Goal: Task Accomplishment & Management: Manage account settings

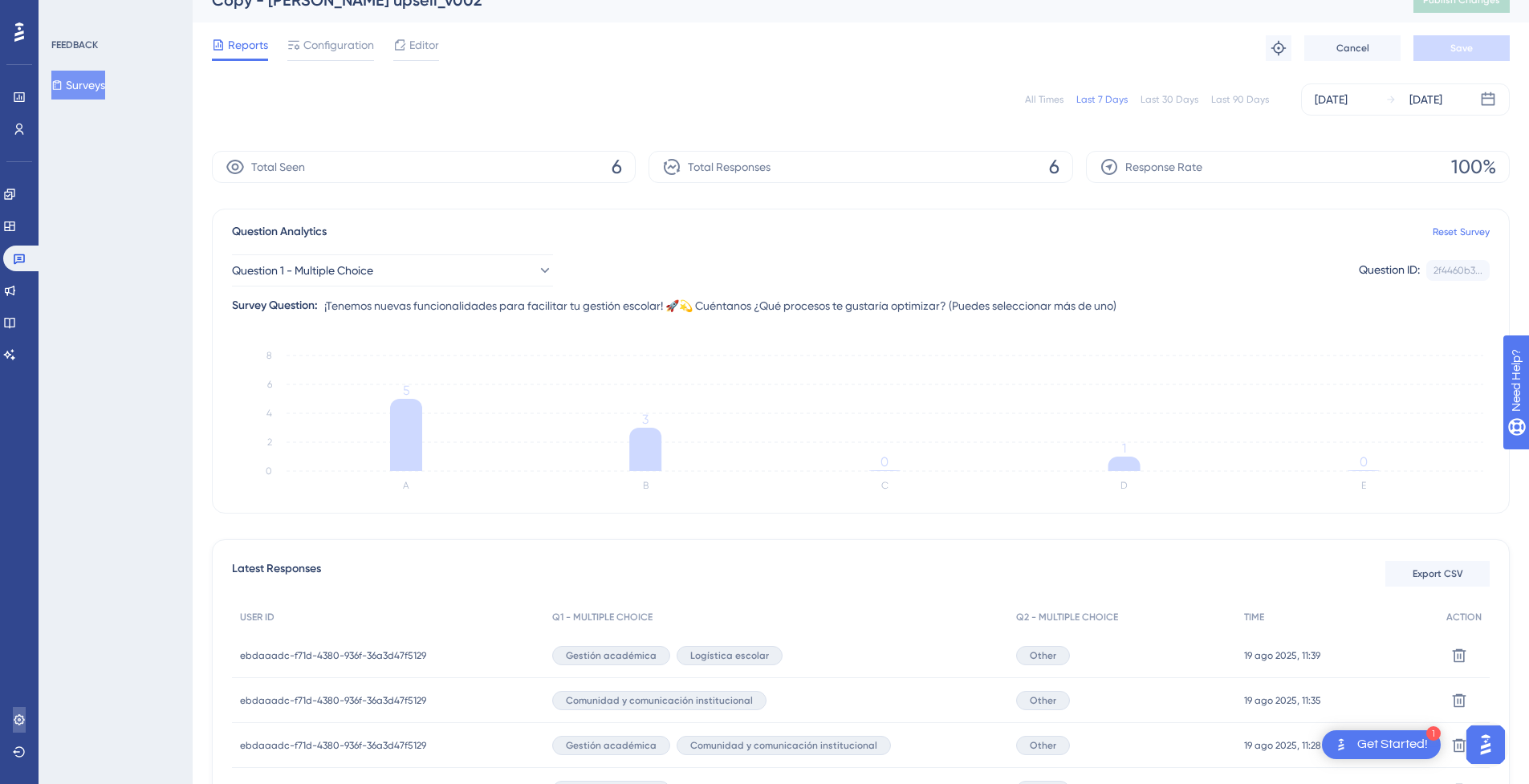
click at [17, 732] on link at bounding box center [18, 719] width 13 height 25
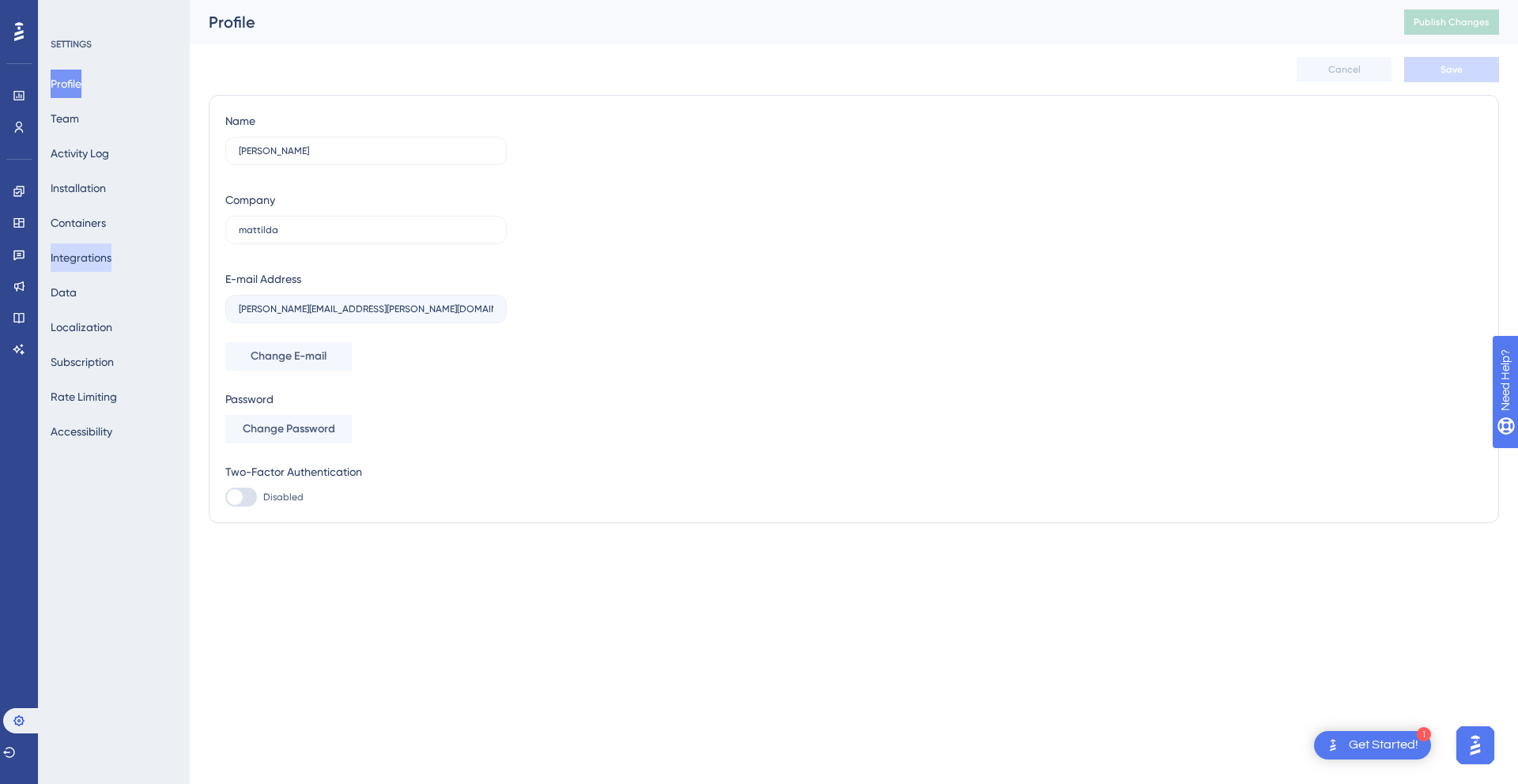
click at [93, 253] on button "Integrations" at bounding box center [81, 258] width 61 height 29
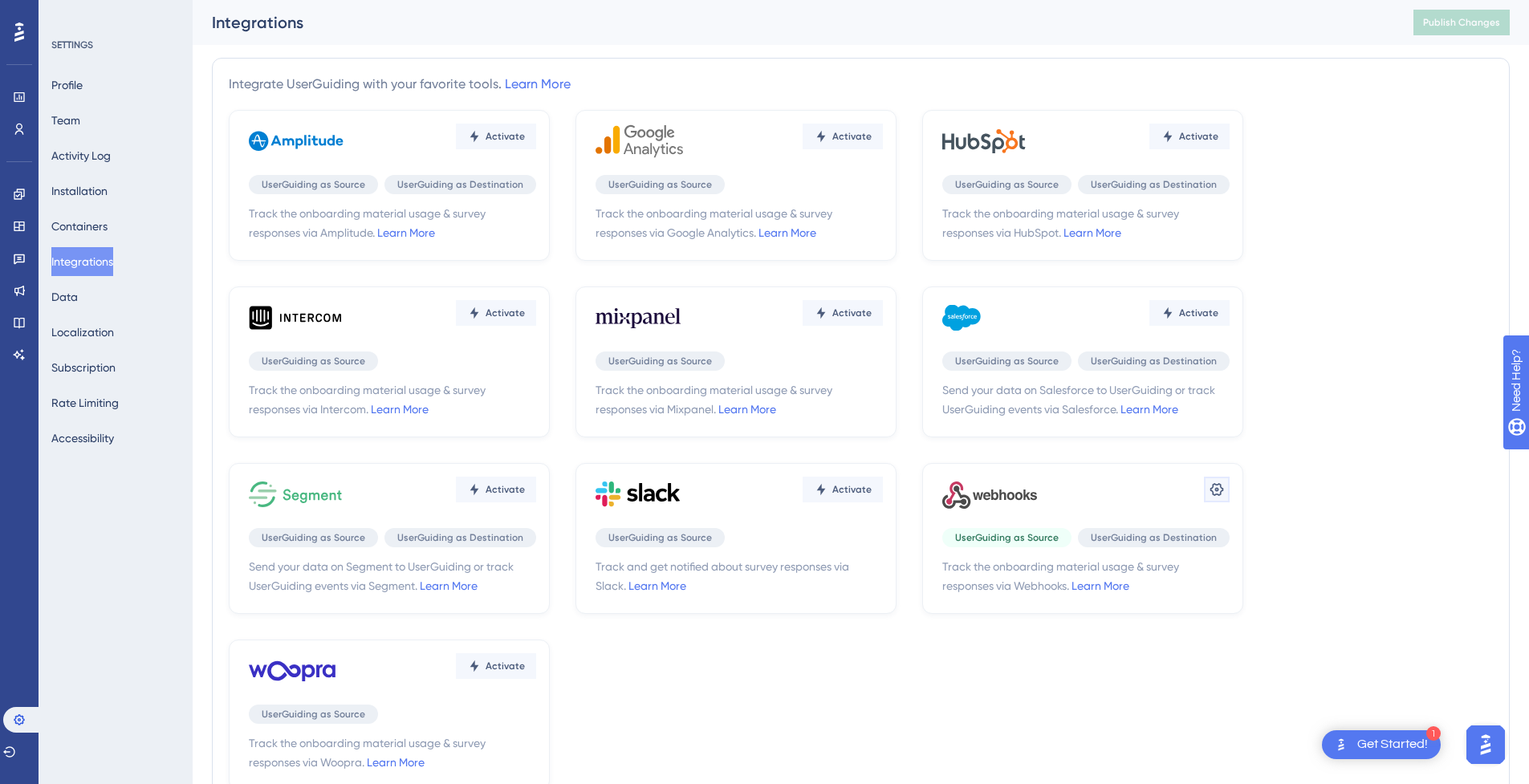
click at [1217, 501] on button at bounding box center [1216, 489] width 25 height 25
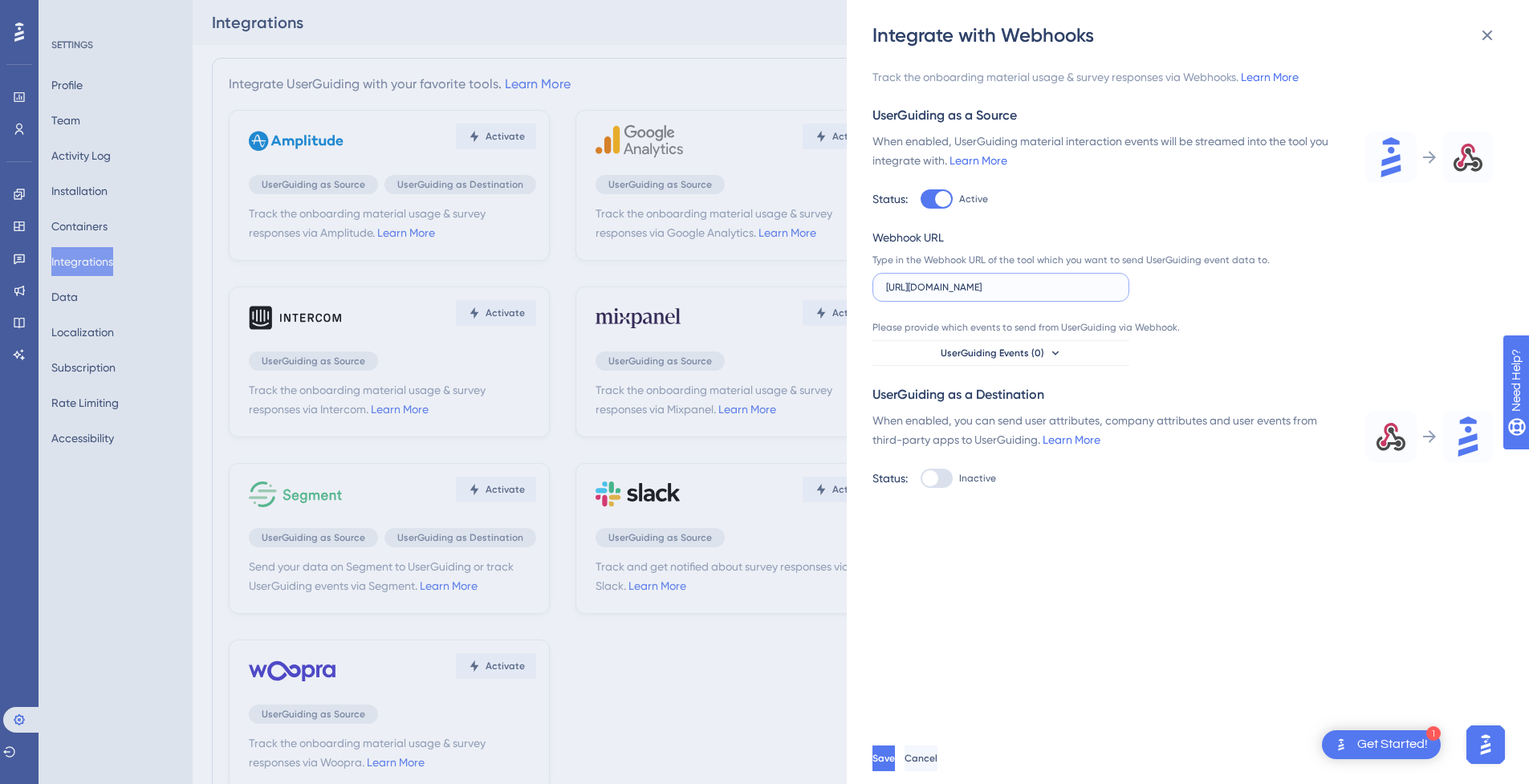
click at [958, 283] on input "[URL][DOMAIN_NAME]" at bounding box center [1000, 288] width 229 height 12
paste input "text"
type input "[URL][DOMAIN_NAME]"
click at [898, 762] on button "Save" at bounding box center [885, 758] width 25 height 25
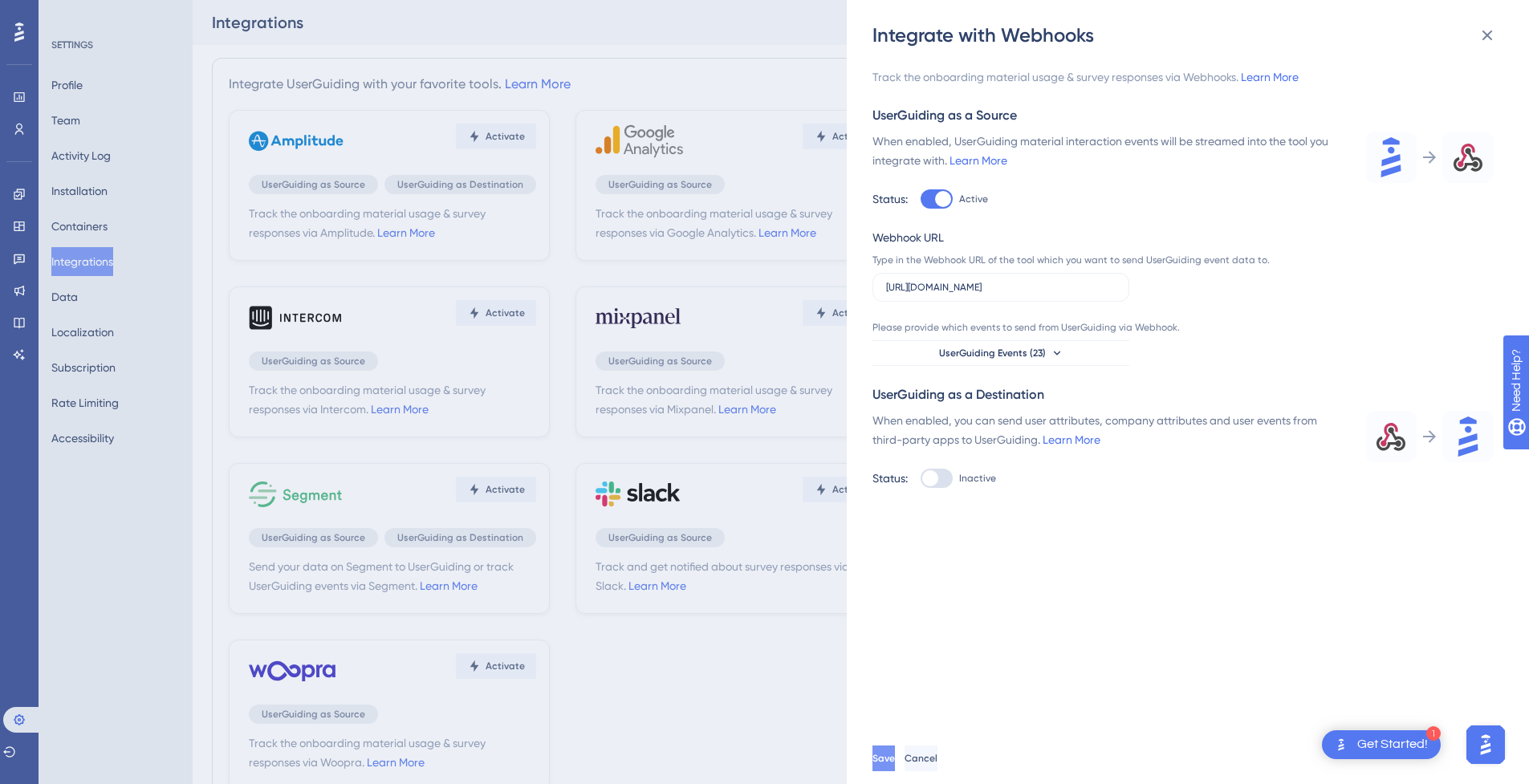
scroll to position [0, 0]
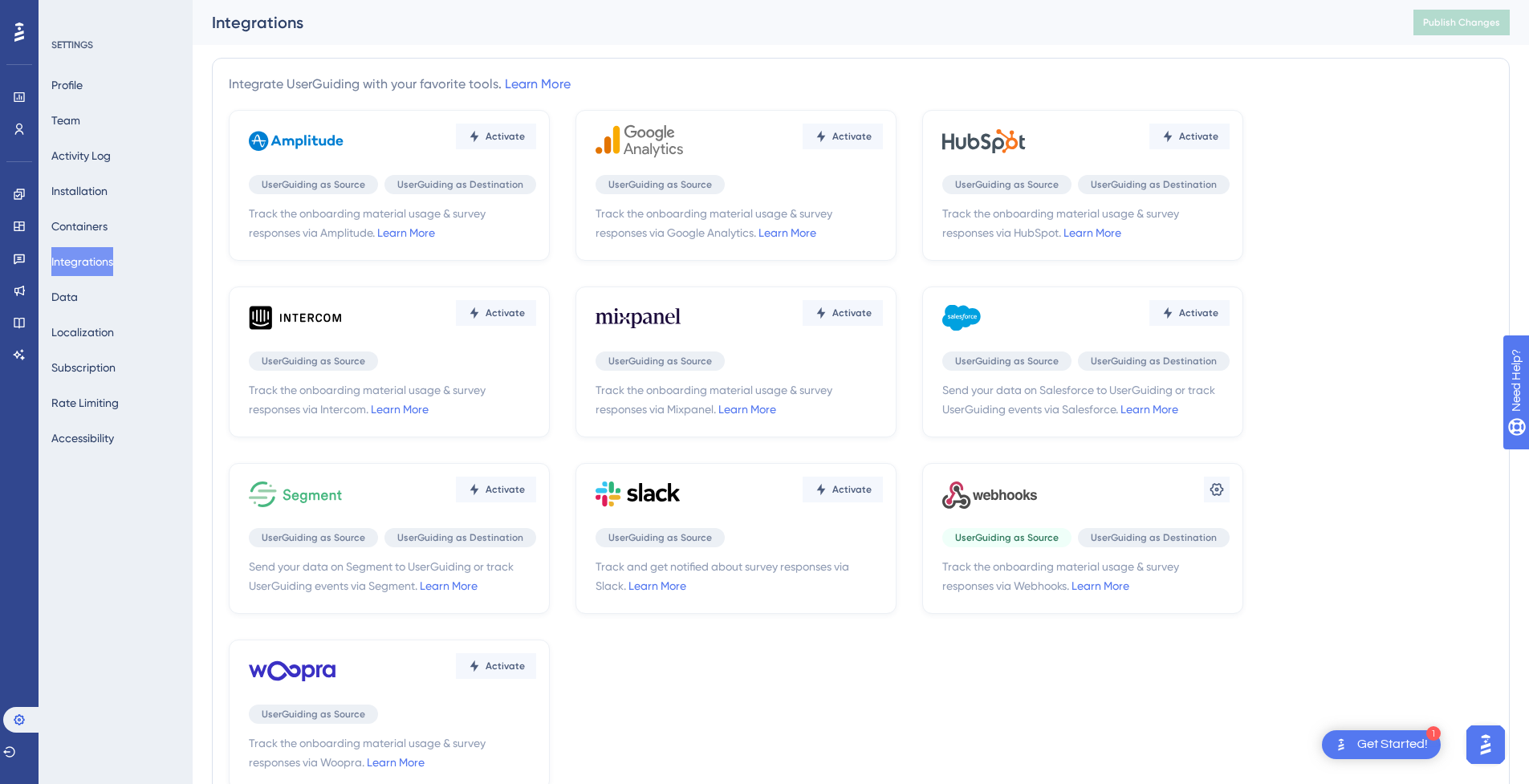
click at [1230, 486] on div "Settings UserGuiding as Source UserGuiding as Destination Track the onboarding …" at bounding box center [1083, 537] width 321 height 151
click at [1224, 486] on icon at bounding box center [1216, 489] width 17 height 17
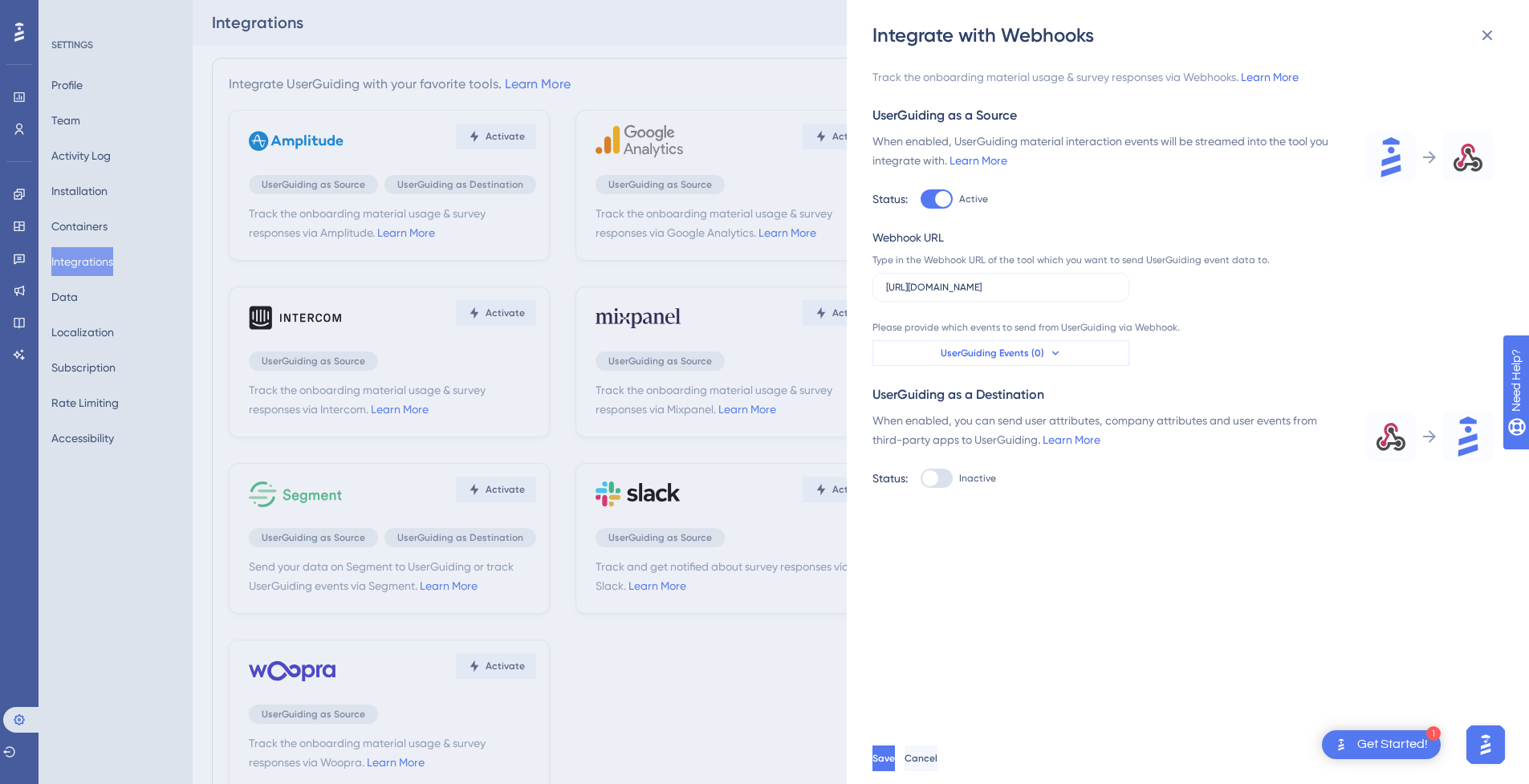
click at [963, 352] on span "UserGuiding Events (0)" at bounding box center [992, 353] width 104 height 13
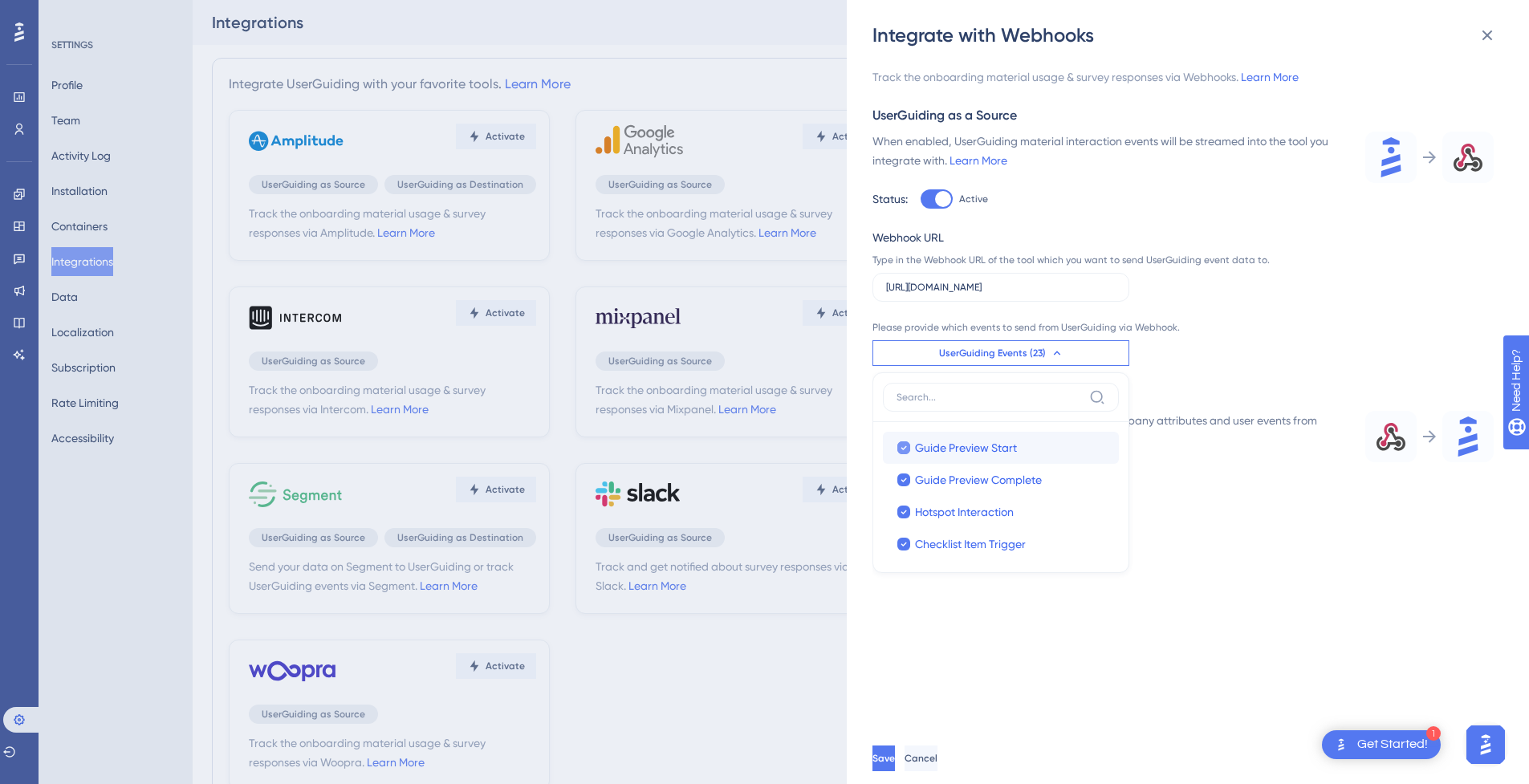
click at [1020, 456] on div "Guide Preview Start" at bounding box center [1010, 448] width 191 height 19
checkbox input "false"
click at [987, 478] on span "Guide Preview Complete" at bounding box center [978, 480] width 126 height 19
checkbox input "false"
click at [956, 515] on span "Hotspot Interaction" at bounding box center [964, 512] width 99 height 19
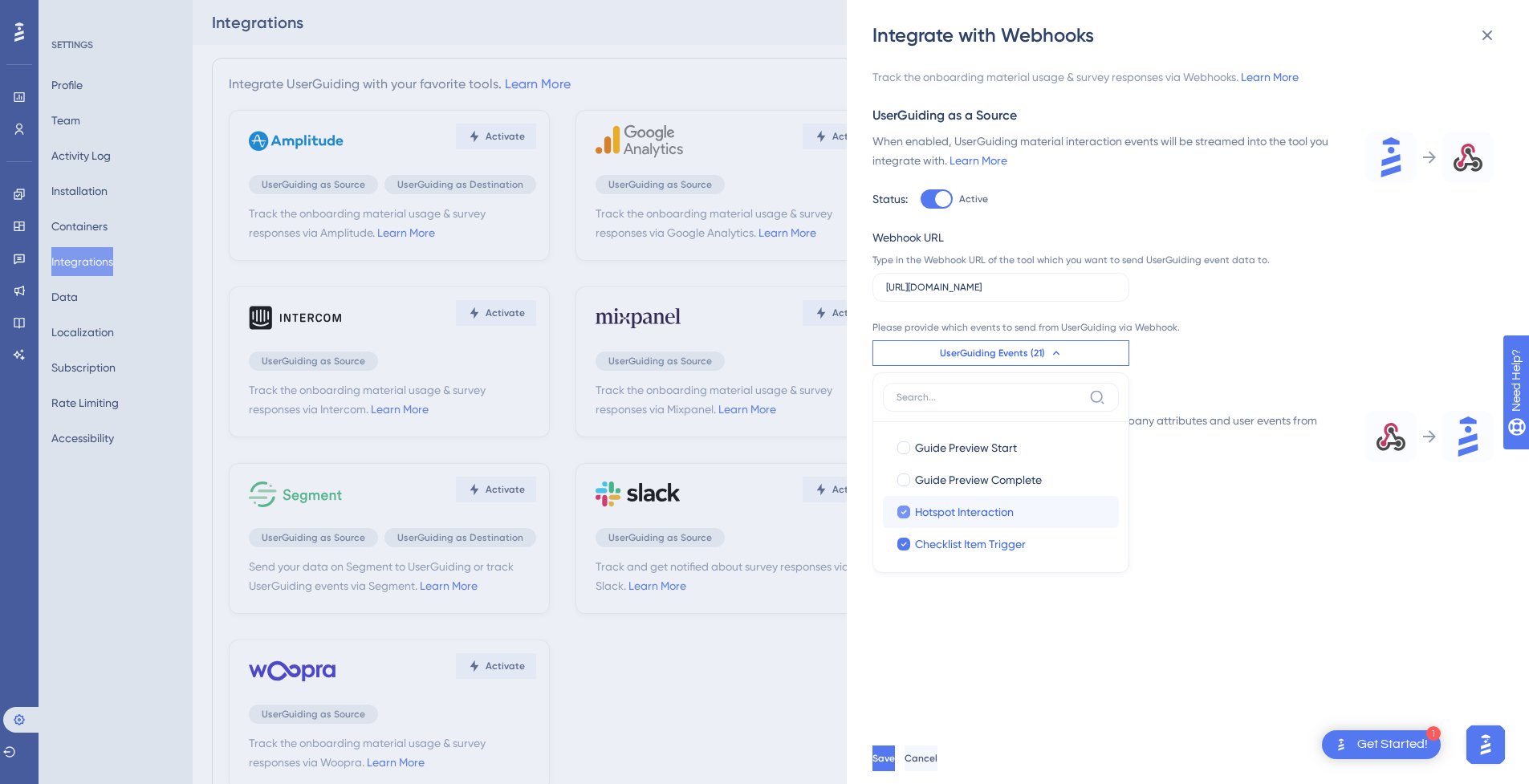
checkbox input "false"
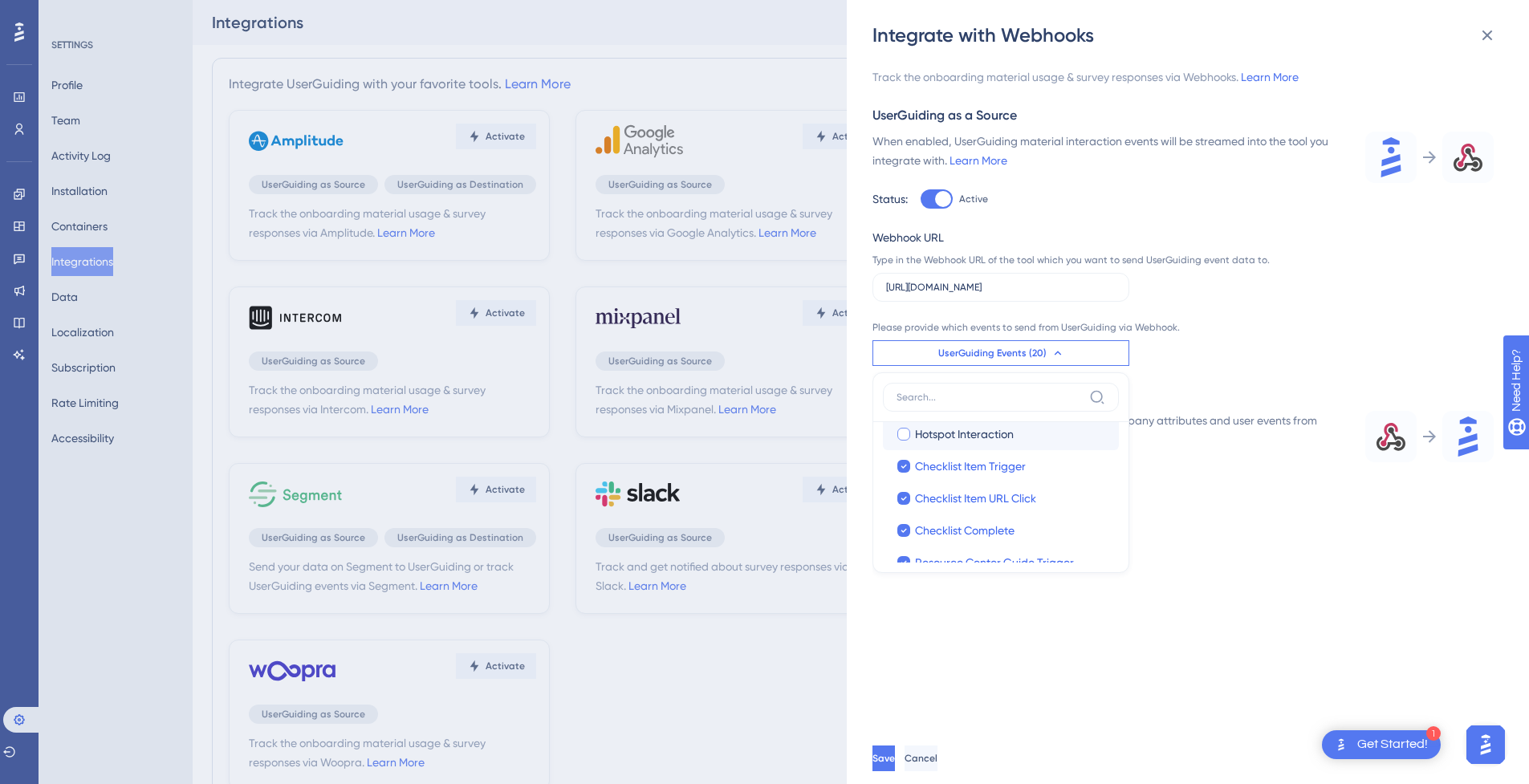
scroll to position [81, 0]
click at [946, 470] on span "Checklist Item Trigger" at bounding box center [970, 462] width 111 height 19
checkbox input "false"
click at [956, 494] on span "Checklist Item URL Click" at bounding box center [975, 495] width 122 height 19
checkbox input "false"
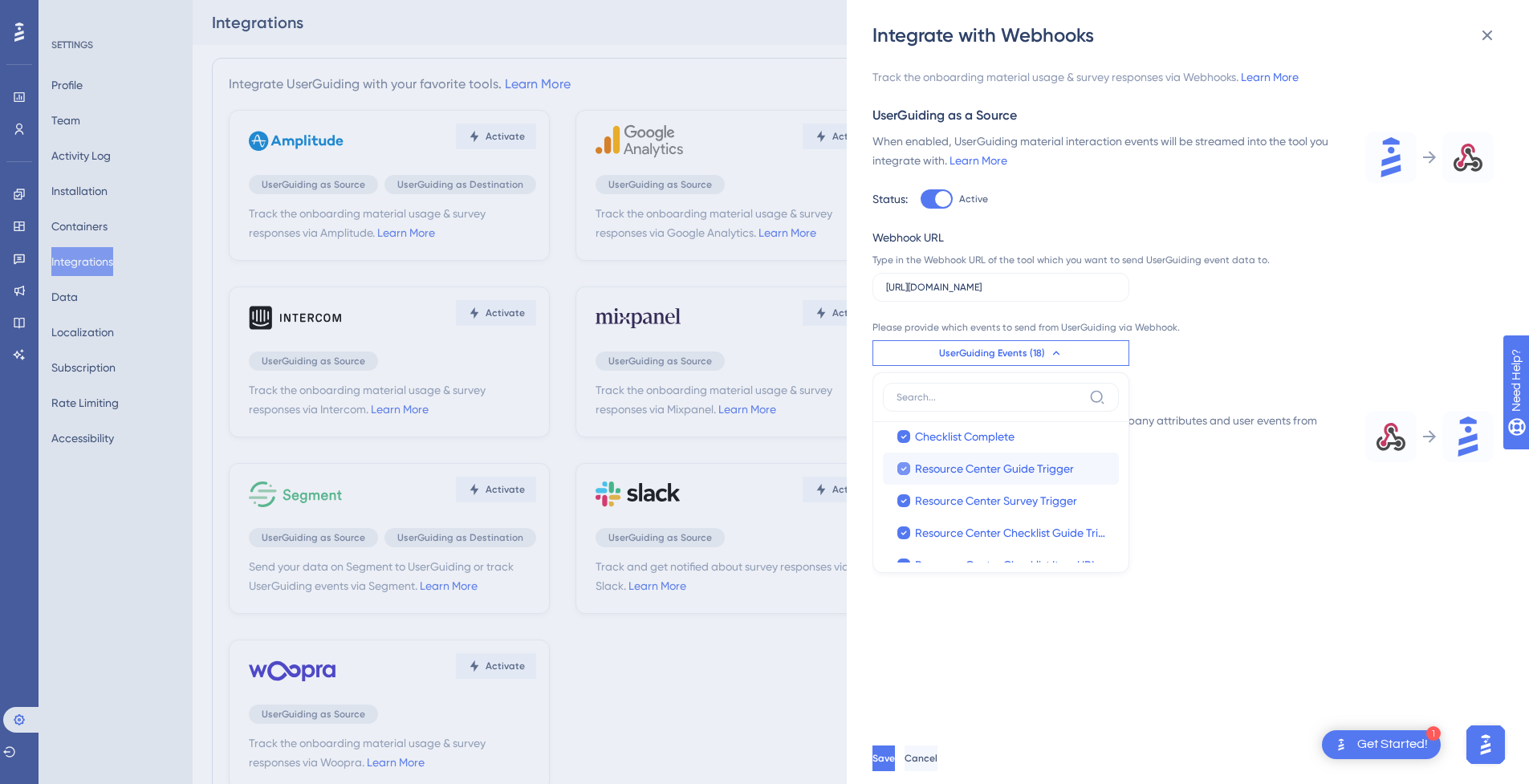
scroll to position [166, 0]
click at [950, 450] on span "Checklist Complete" at bounding box center [964, 442] width 99 height 19
checkbox input "false"
click at [947, 467] on span "Resource Center Guide Trigger" at bounding box center [993, 474] width 158 height 19
click at [941, 486] on label "Resource Center Guide Trigger Resource Center Guide Trigger" at bounding box center [1000, 473] width 236 height 32
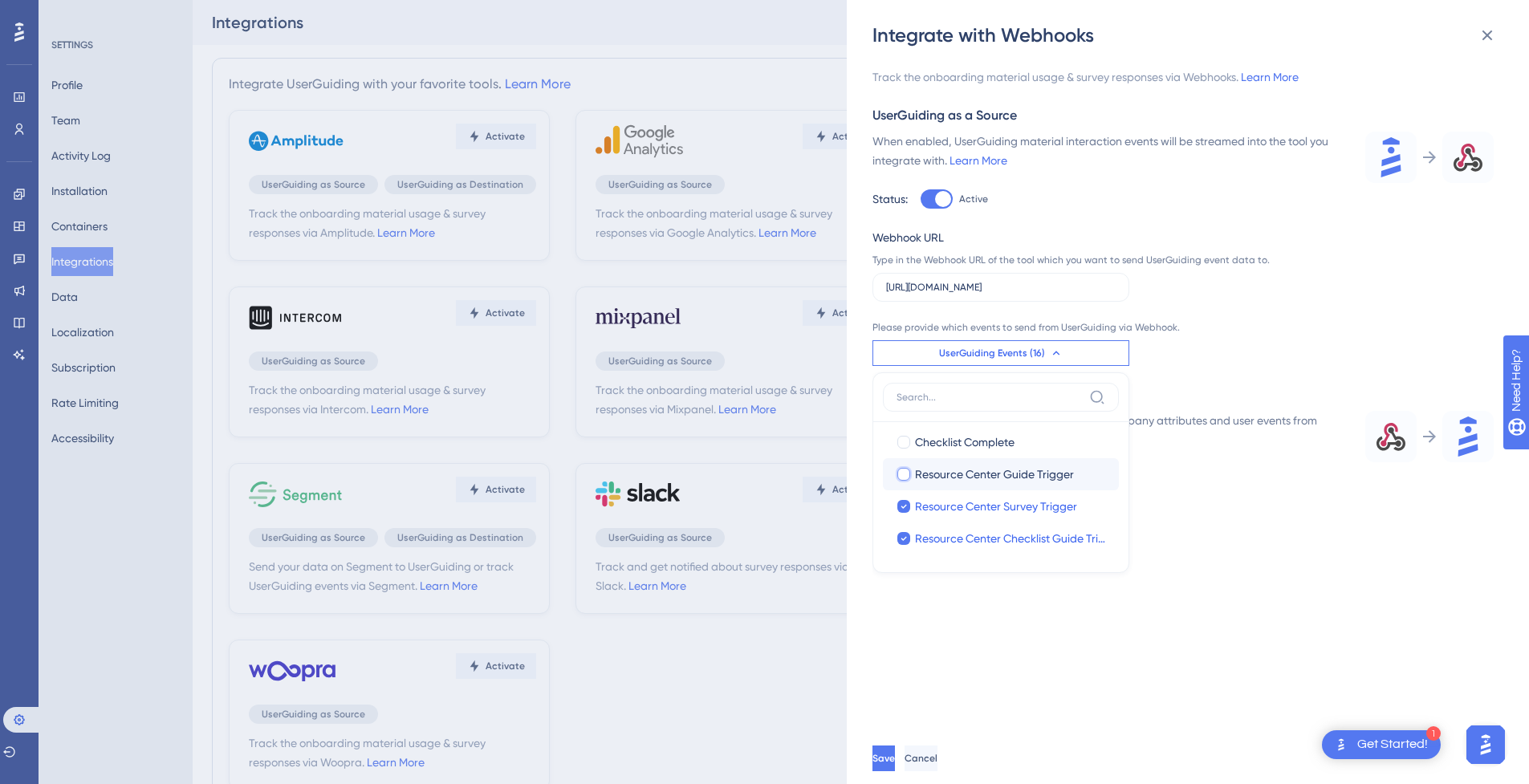
click at [904, 640] on input "Resource Center Guide Trigger" at bounding box center [904, 640] width 1 height 1
checkbox input "true"
click at [937, 499] on span "Resource Center Survey Trigger" at bounding box center [995, 506] width 162 height 19
checkbox input "false"
click at [937, 483] on span "Resource Center Guide Trigger" at bounding box center [993, 474] width 158 height 19
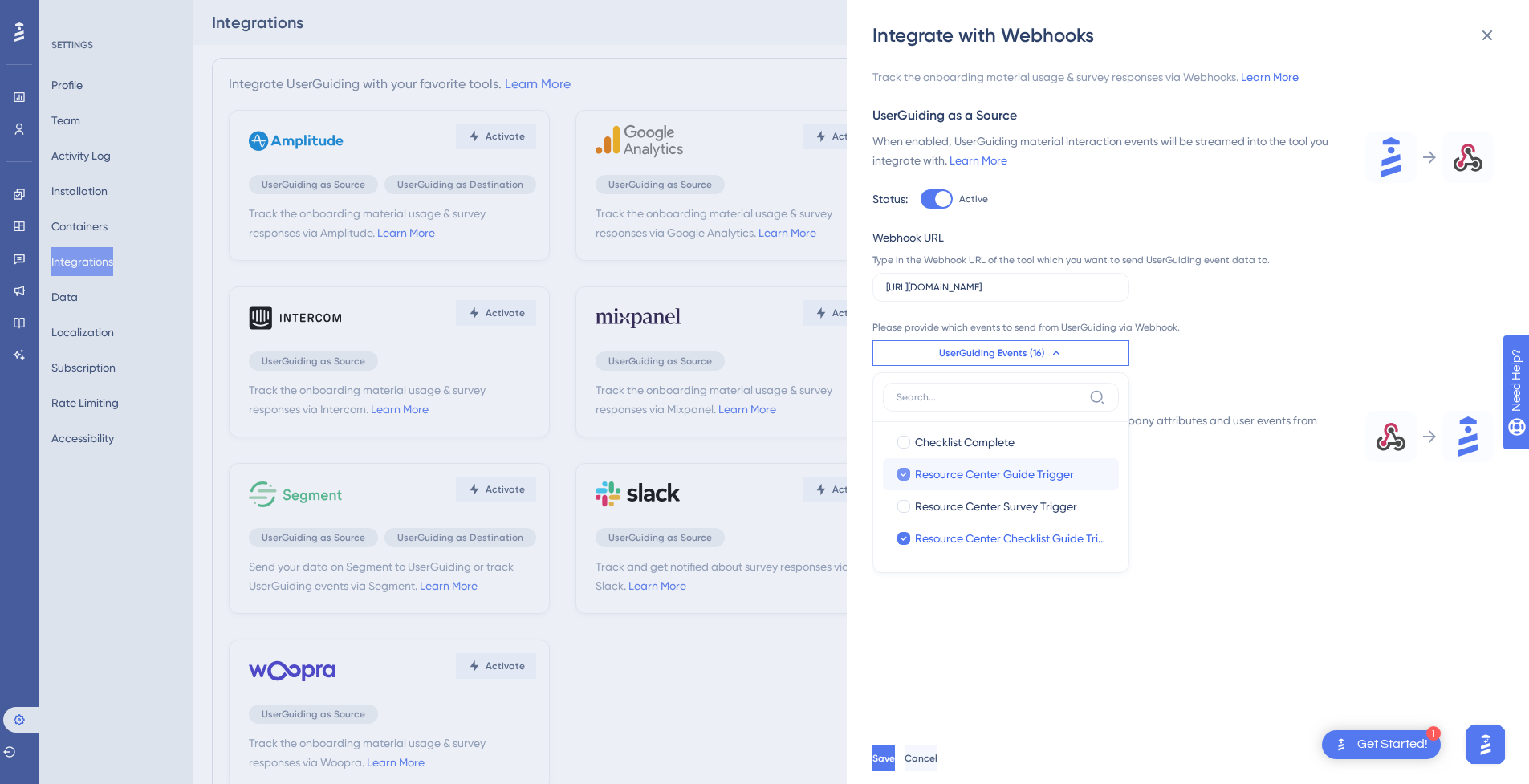
checkbox input "false"
click at [937, 445] on label "Resource Center Checklist Guide Trigger Resource Center Checklist Guide Trigger" at bounding box center [1000, 432] width 236 height 32
click at [904, 704] on input "Resource Center Checklist Guide Trigger" at bounding box center [904, 704] width 1 height 1
checkbox input "false"
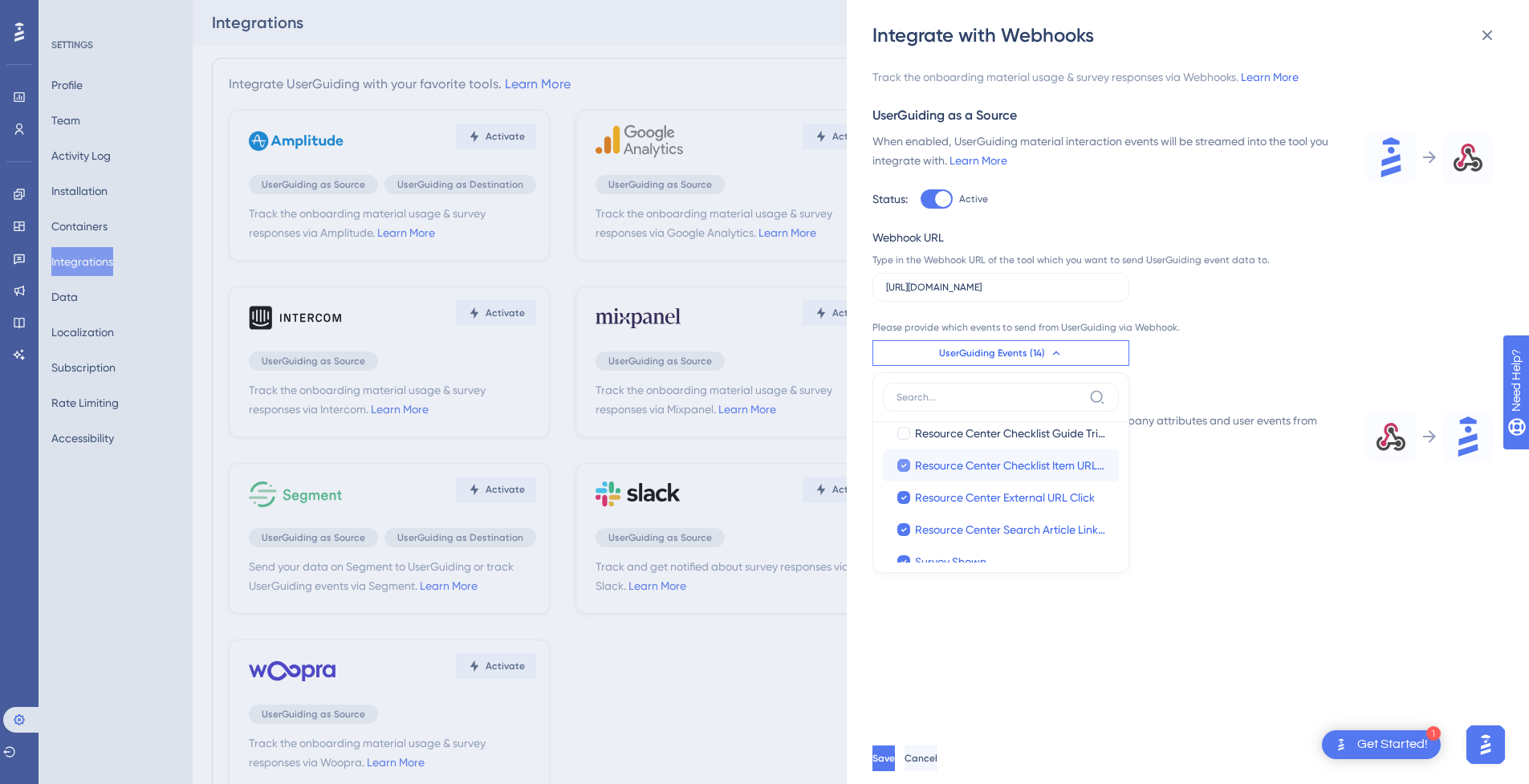
click at [940, 462] on span "Resource Center Checklist Item URL Click" at bounding box center [1010, 465] width 191 height 19
checkbox input "false"
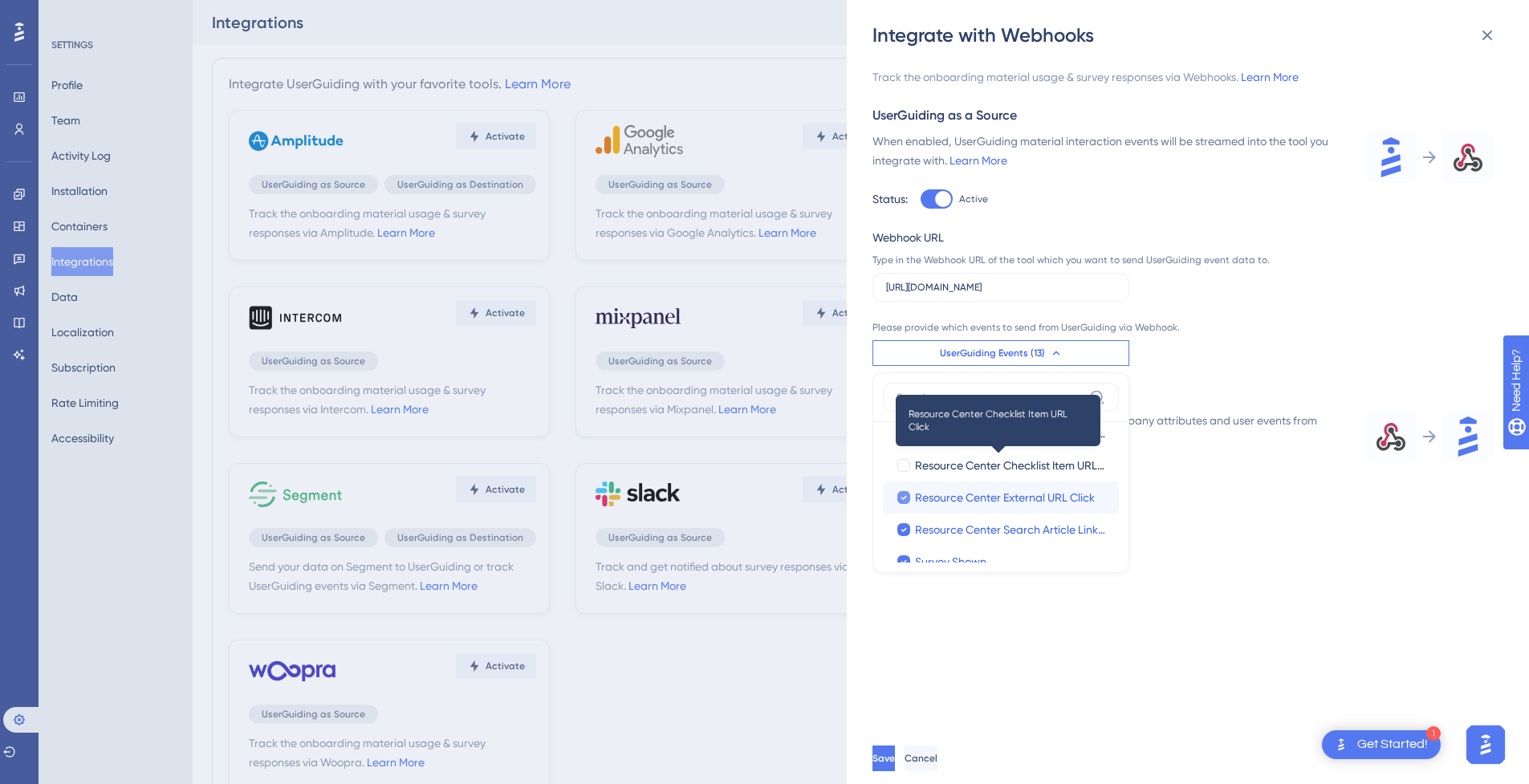
click at [940, 489] on span "Resource Center External URL Click" at bounding box center [1004, 497] width 180 height 19
checkbox input "false"
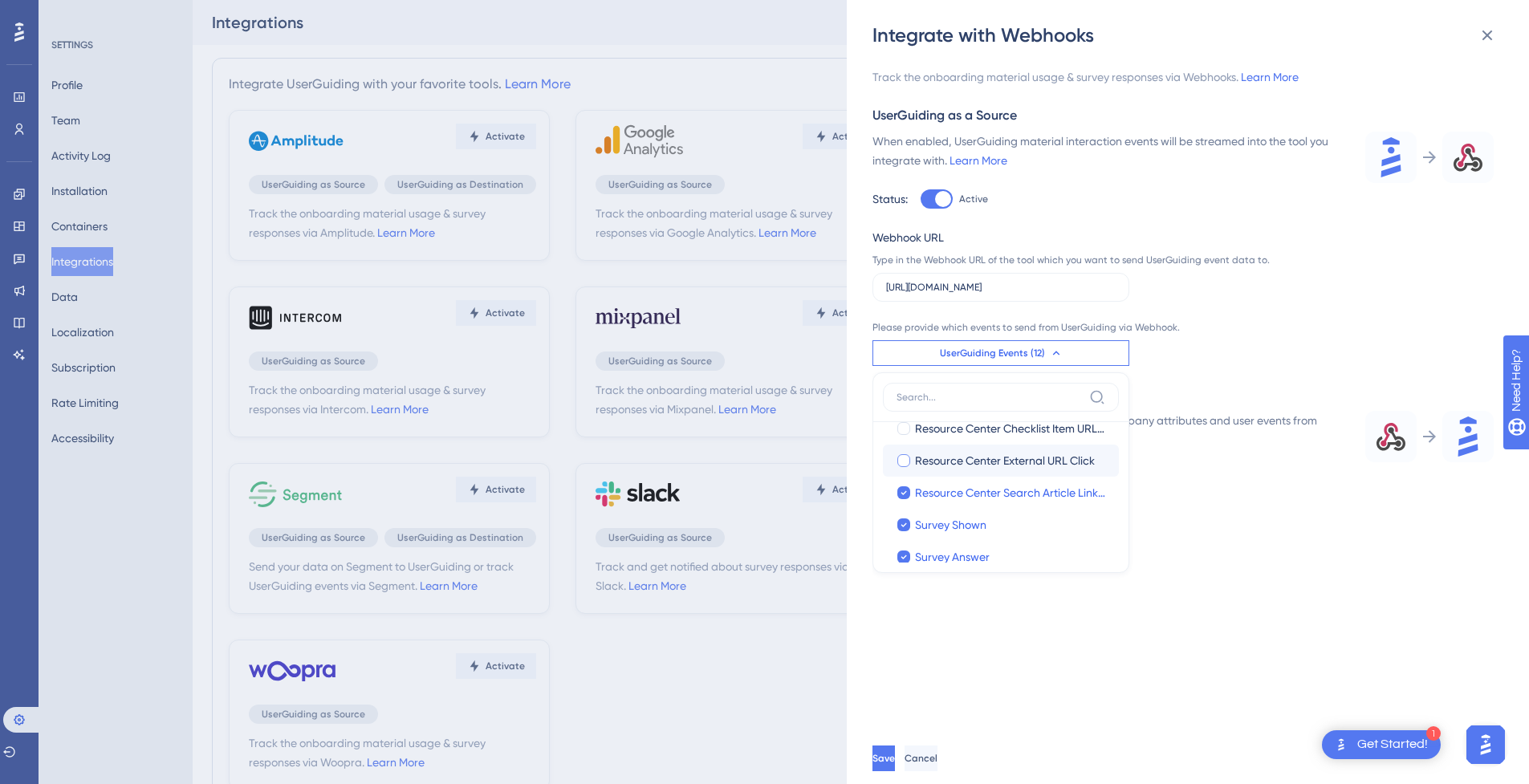
scroll to position [328, 0]
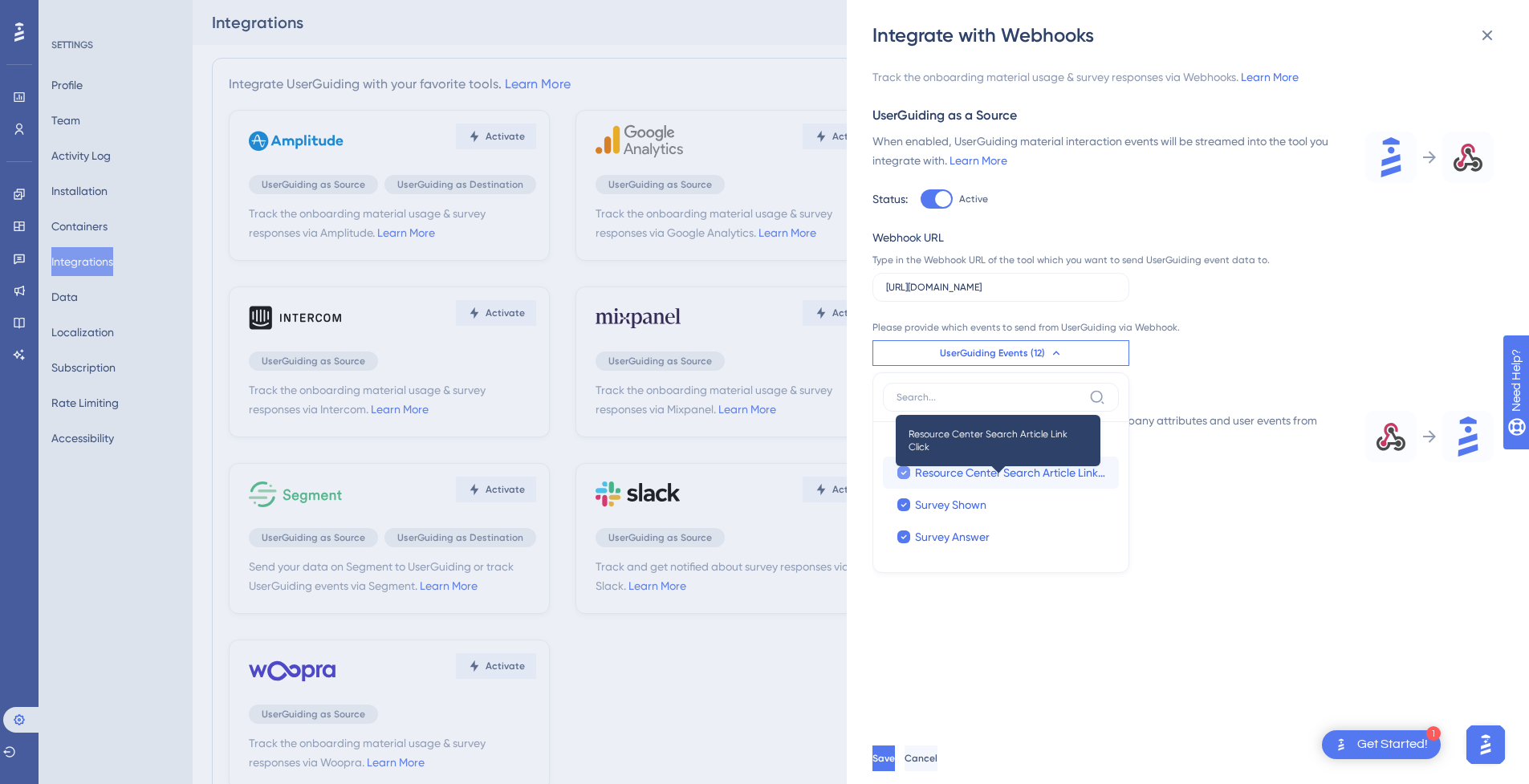
click at [991, 481] on span "Resource Center Search Article Link Click" at bounding box center [1010, 472] width 191 height 19
checkbox input "false"
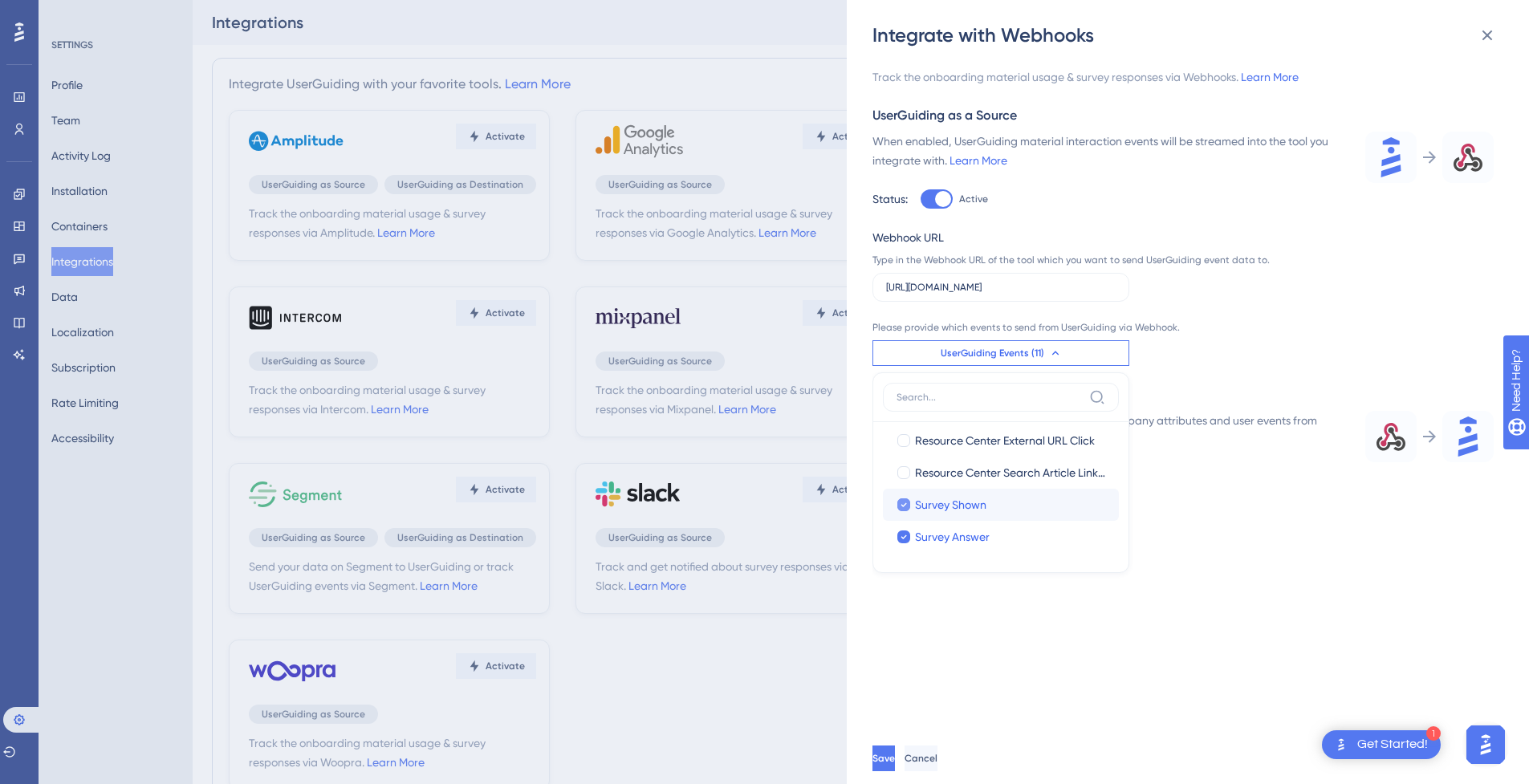
click at [969, 507] on span "Survey Shown" at bounding box center [950, 504] width 71 height 19
checkbox input "false"
click at [971, 528] on span "Survey Answer" at bounding box center [952, 536] width 75 height 19
checkbox input "false"
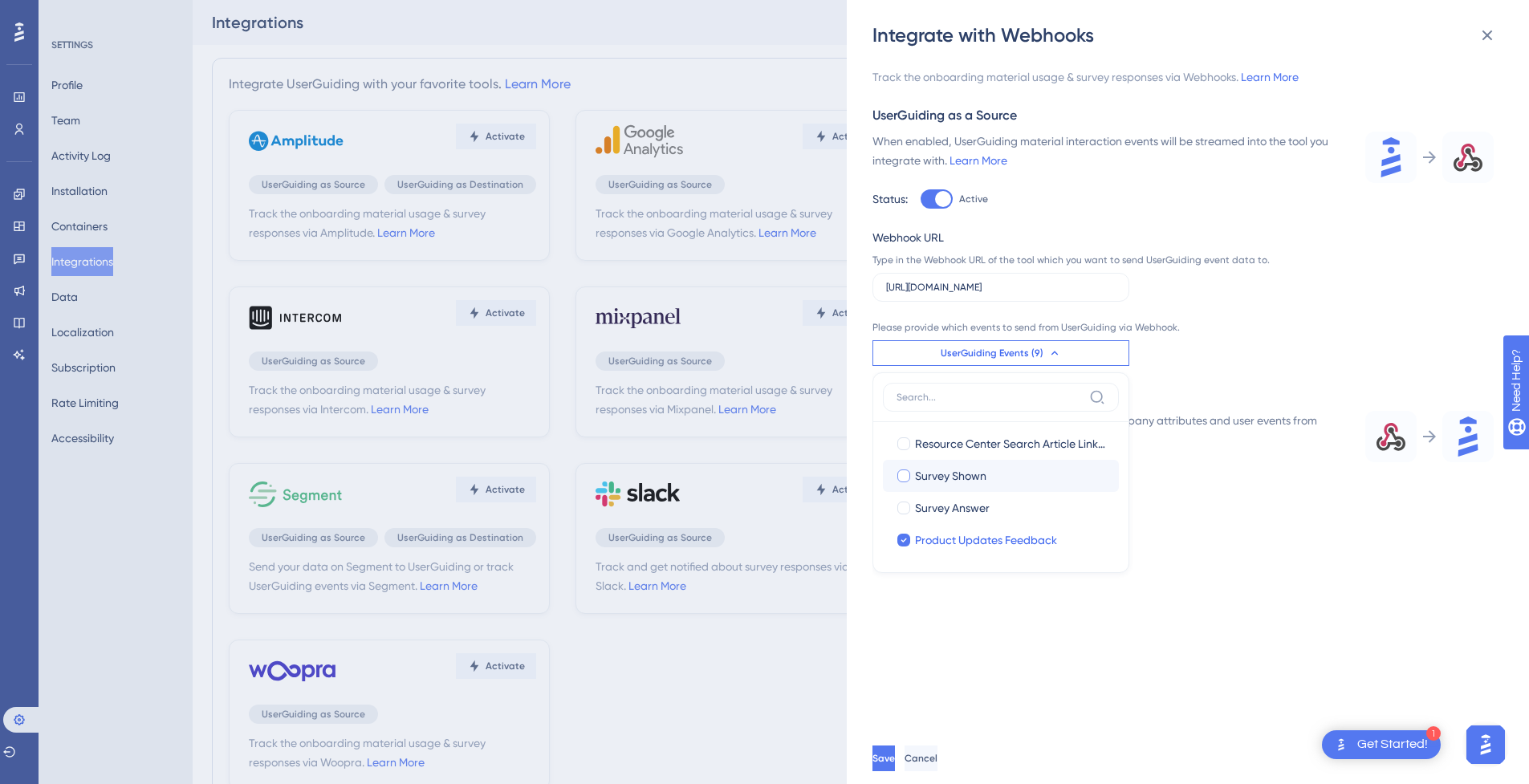
click at [957, 480] on span "Survey Shown" at bounding box center [950, 476] width 71 height 19
checkbox input "true"
click at [947, 504] on span "Survey Answer" at bounding box center [952, 508] width 75 height 19
checkbox input "true"
click at [936, 477] on span "Survey Shown" at bounding box center [950, 476] width 71 height 19
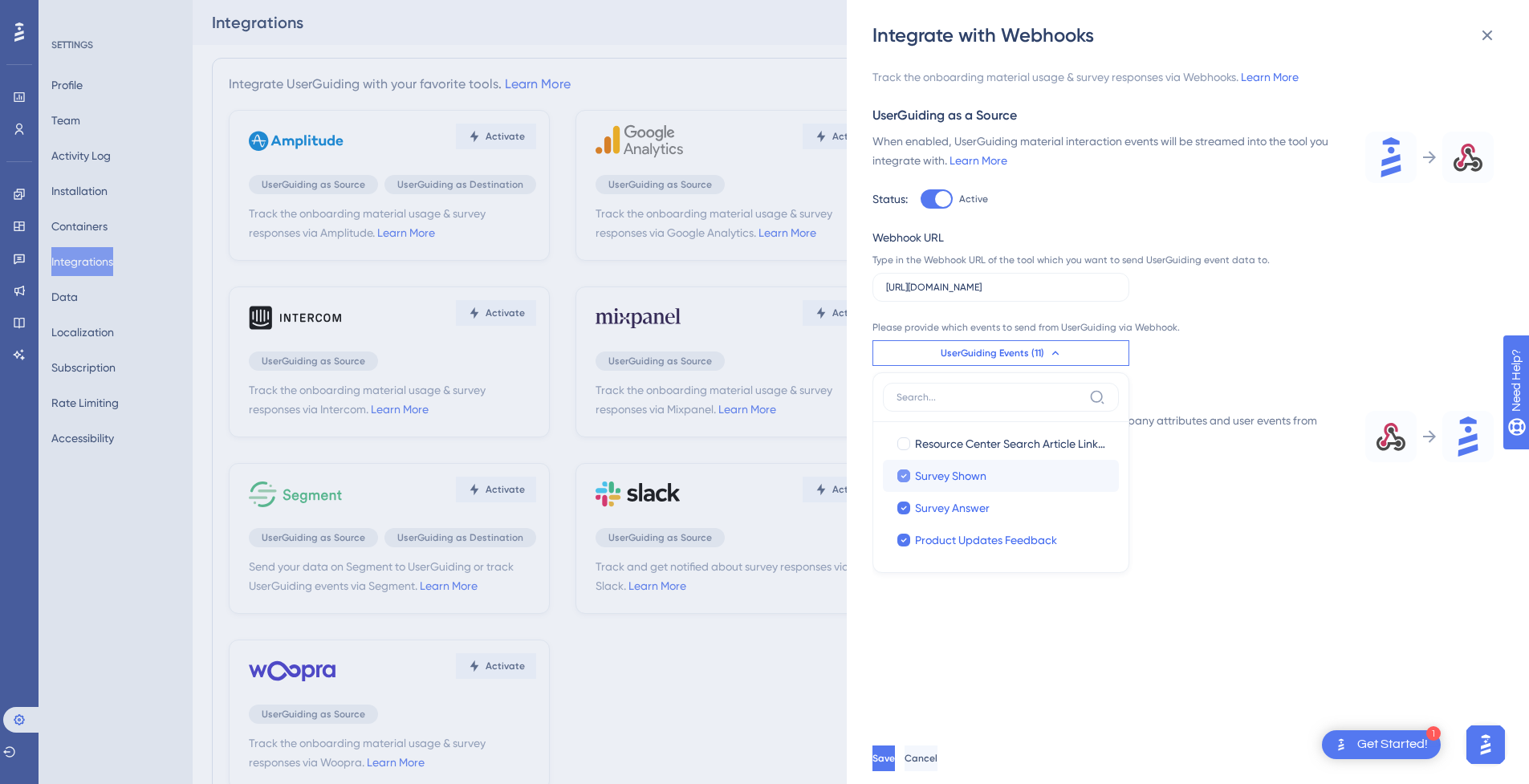
checkbox input "false"
click at [948, 442] on span "AI Assistant Conversation Start" at bounding box center [992, 439] width 156 height 19
checkbox input "false"
click at [947, 469] on span "AI Assistant Message Receive" at bounding box center [990, 471] width 150 height 19
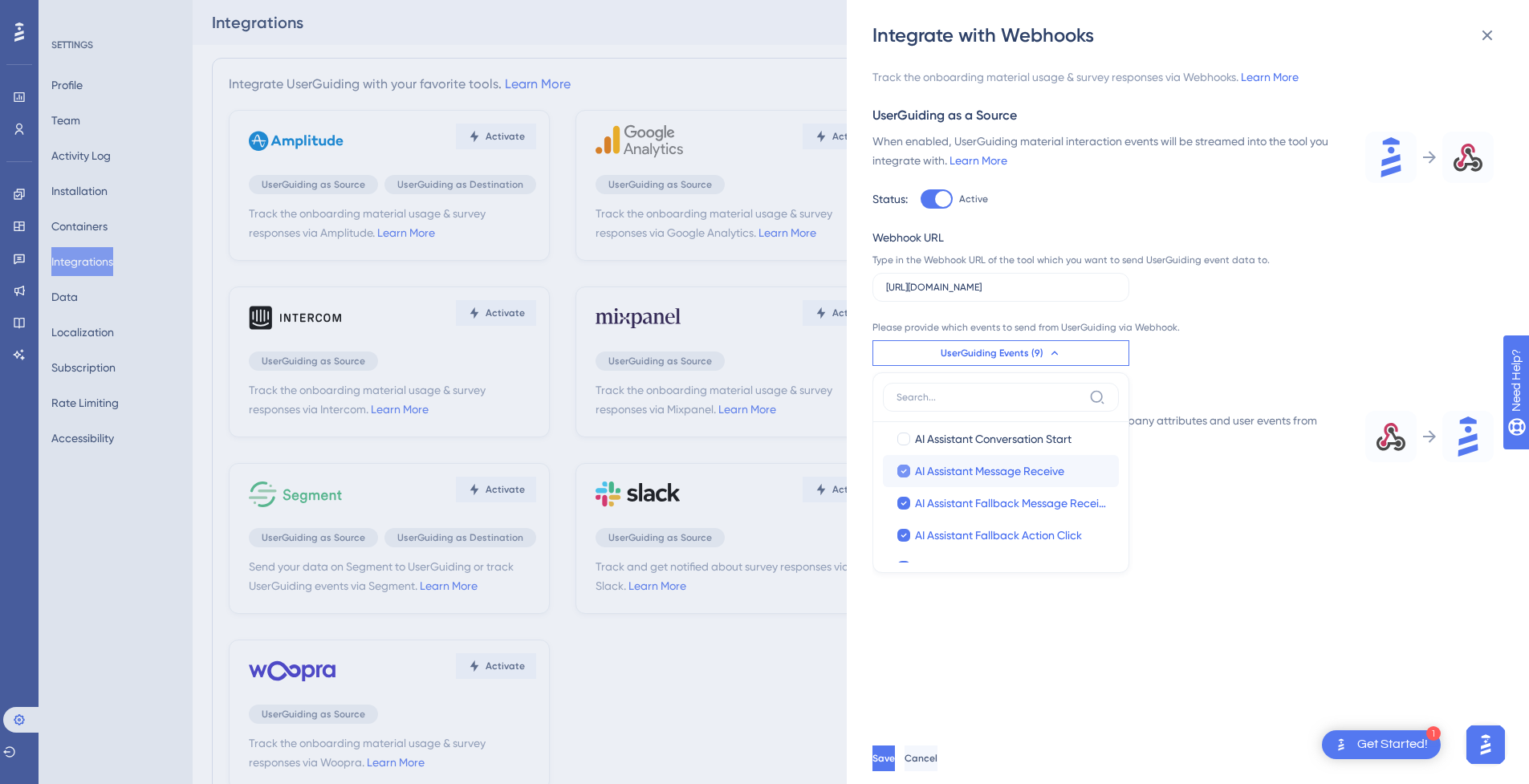
checkbox input "false"
click at [947, 494] on span "AI Assistant Fallback Message Receive" at bounding box center [1010, 503] width 191 height 19
click at [946, 517] on label "AI Assistant Fallback Message Receive AI Assistant Fallback Message Receive" at bounding box center [1000, 502] width 236 height 32
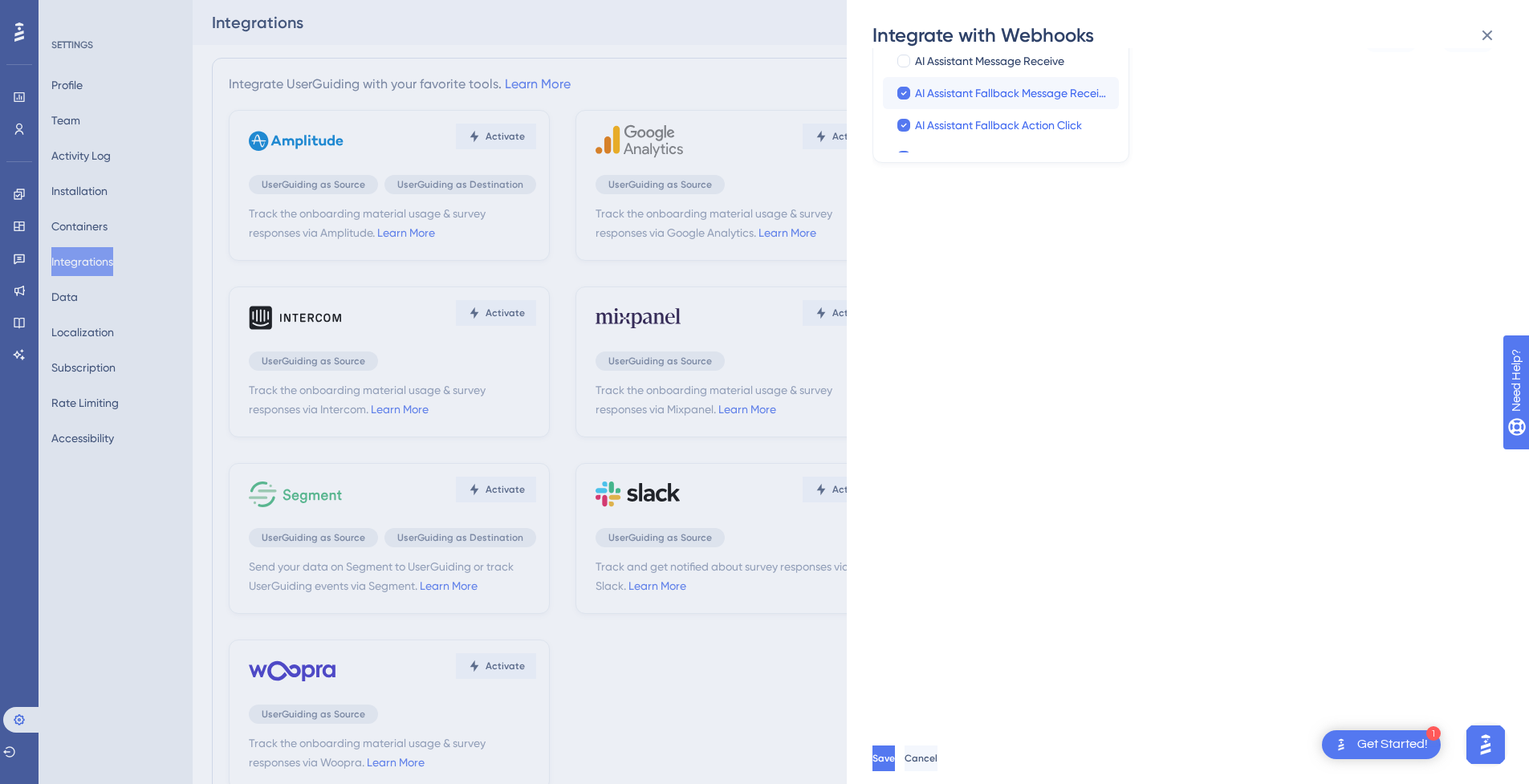
click at [959, 108] on label "AI Assistant Fallback Message Receive AI Assistant Fallback Message Receive" at bounding box center [1000, 92] width 236 height 32
click at [904, 583] on input "AI Assistant Fallback Message Receive" at bounding box center [904, 583] width 1 height 1
checkbox input "false"
click at [961, 123] on span "AI Assistant Fallback Action Click" at bounding box center [998, 125] width 167 height 19
checkbox input "false"
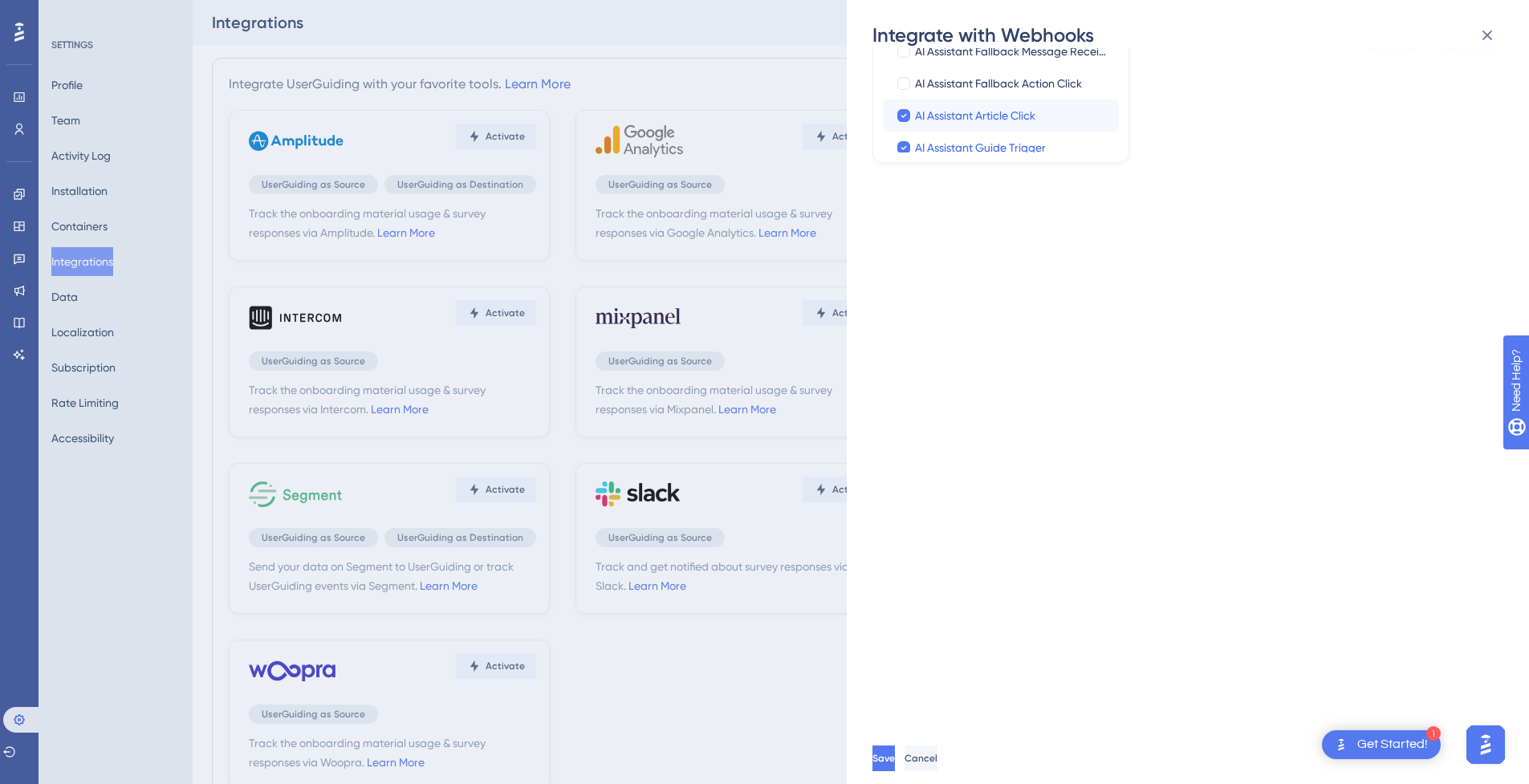
scroll to position [532, 0]
click at [973, 115] on span "AI Assistant Article Click" at bounding box center [975, 115] width 121 height 19
checkbox input "false"
click at [1199, 186] on div "Track the onboarding material usage & survey responses via Webhooks. Learn More…" at bounding box center [1195, 391] width 646 height 684
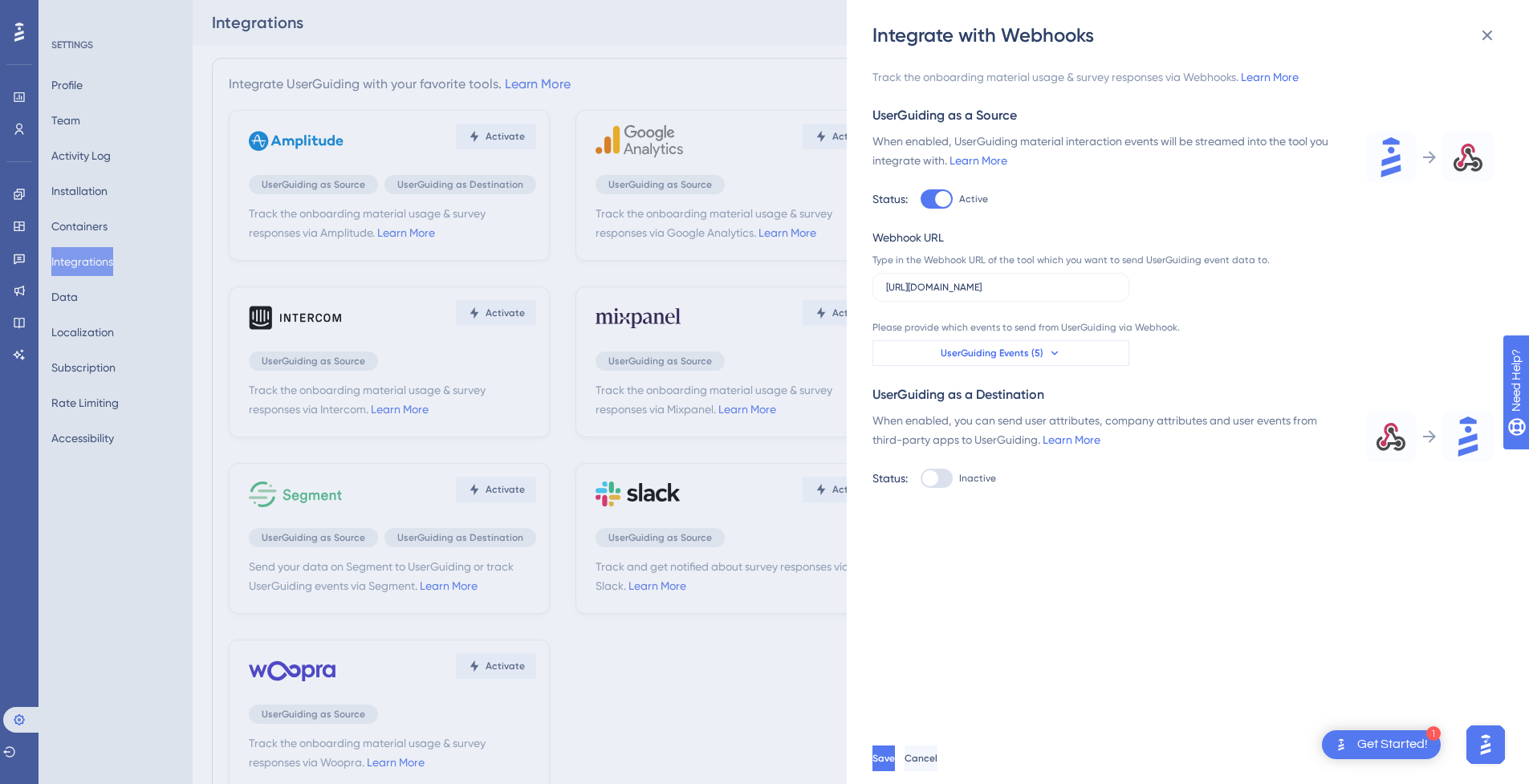
click at [1030, 355] on span "UserGuiding Events (5)" at bounding box center [992, 353] width 103 height 13
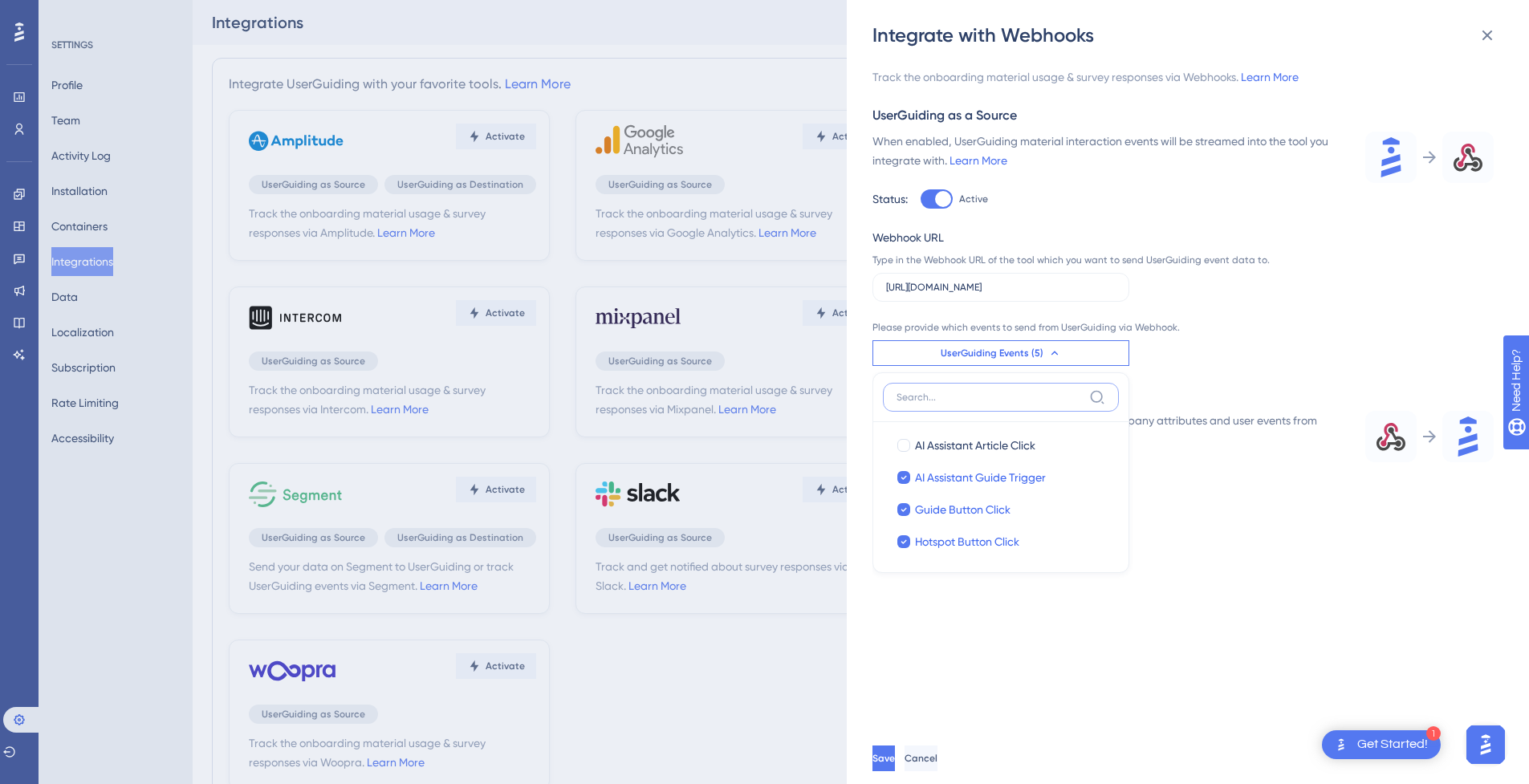
scroll to position [614, 0]
click at [987, 477] on span "AI Assistant Guide Trigger" at bounding box center [980, 475] width 131 height 19
checkbox input "false"
click at [980, 508] on span "Guide Button Click" at bounding box center [962, 507] width 95 height 19
checkbox input "false"
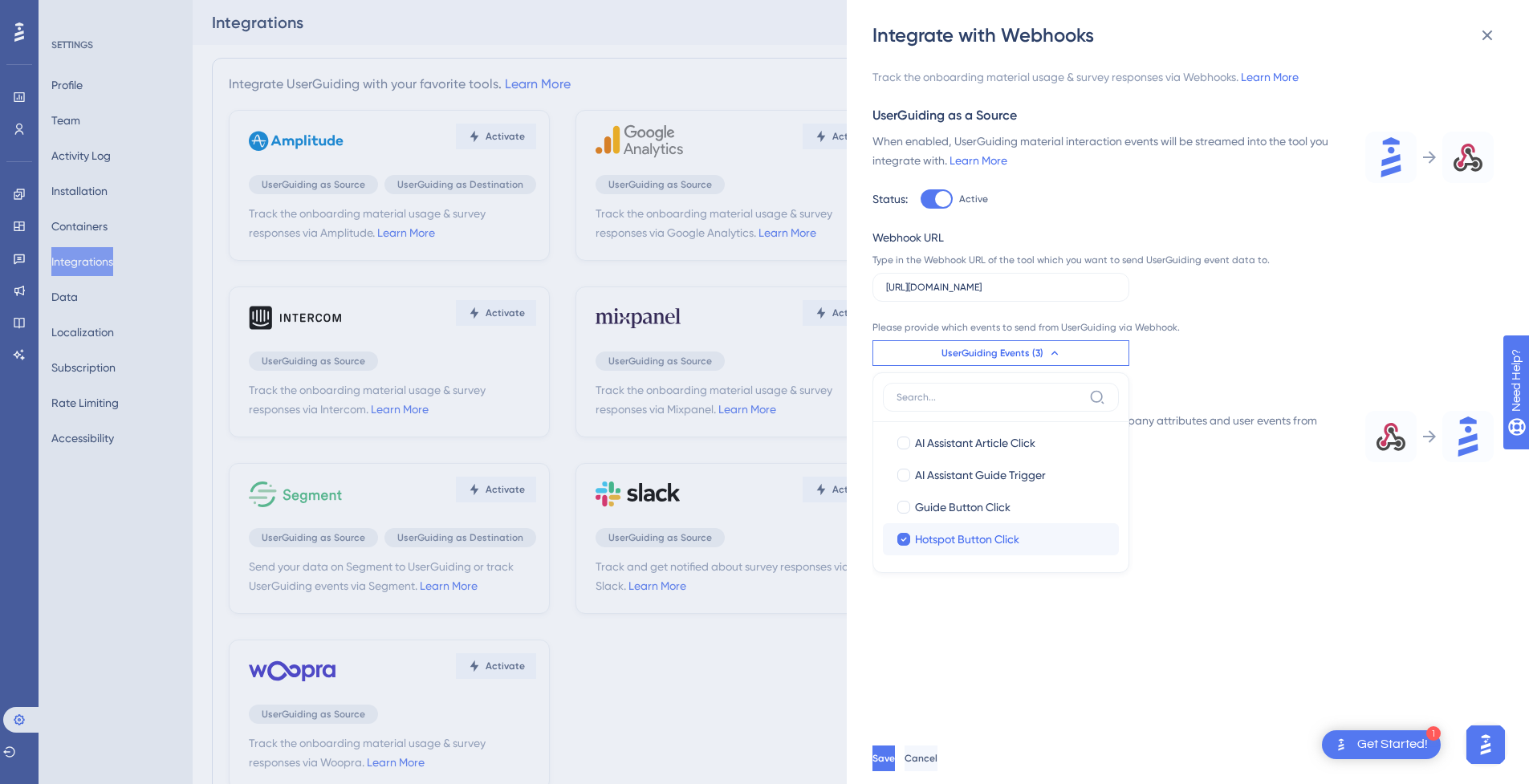
click at [978, 528] on label "Hotspot Button Click Hotspot Button Click" at bounding box center [1000, 538] width 236 height 32
checkbox input "false"
click at [1210, 525] on div "Track the onboarding material usage & survey responses via Webhooks. Learn More…" at bounding box center [1195, 391] width 646 height 684
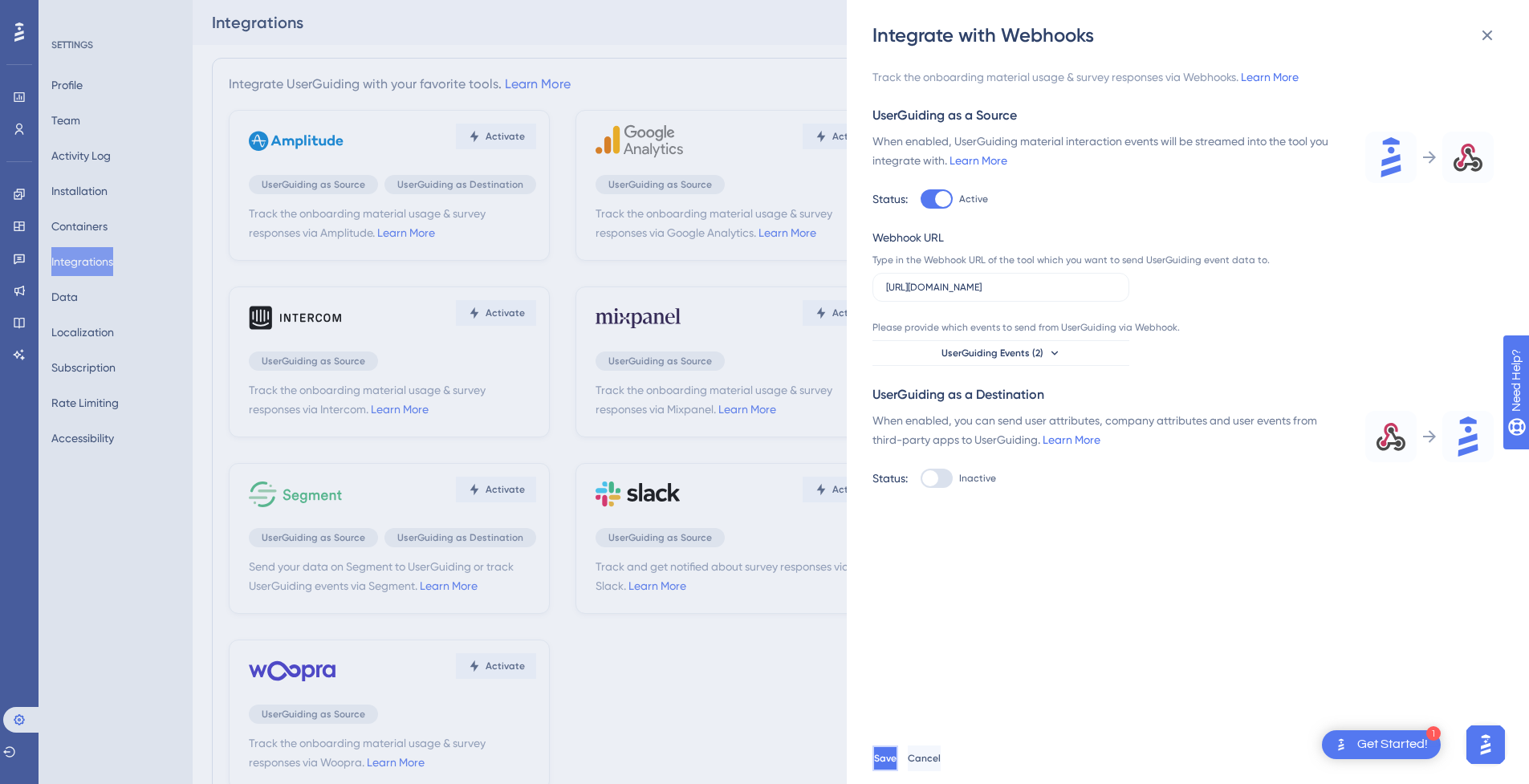
click at [898, 762] on button "Save" at bounding box center [885, 758] width 25 height 25
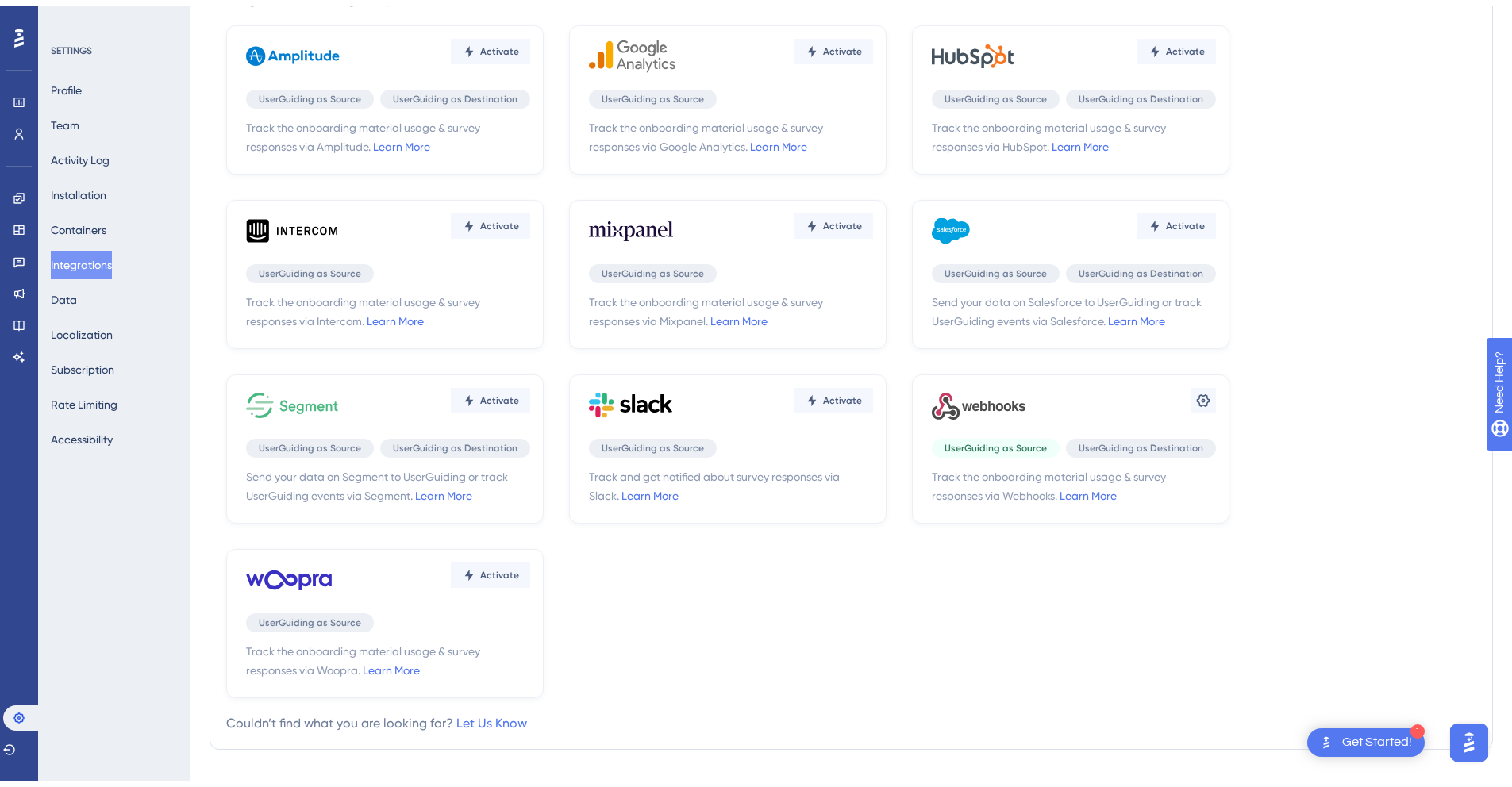
scroll to position [122, 0]
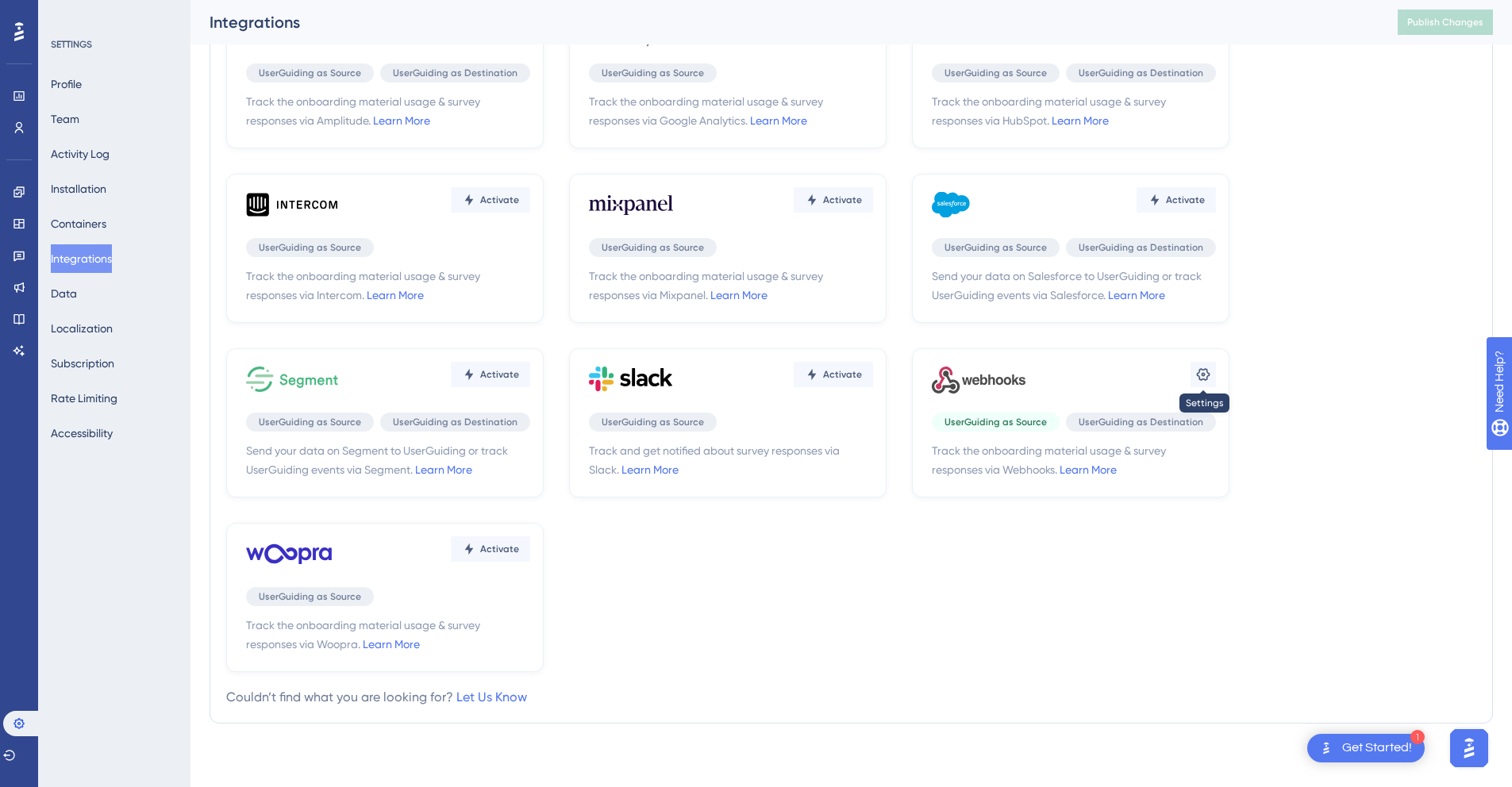
click at [1197, 369] on icon at bounding box center [1202, 374] width 16 height 16
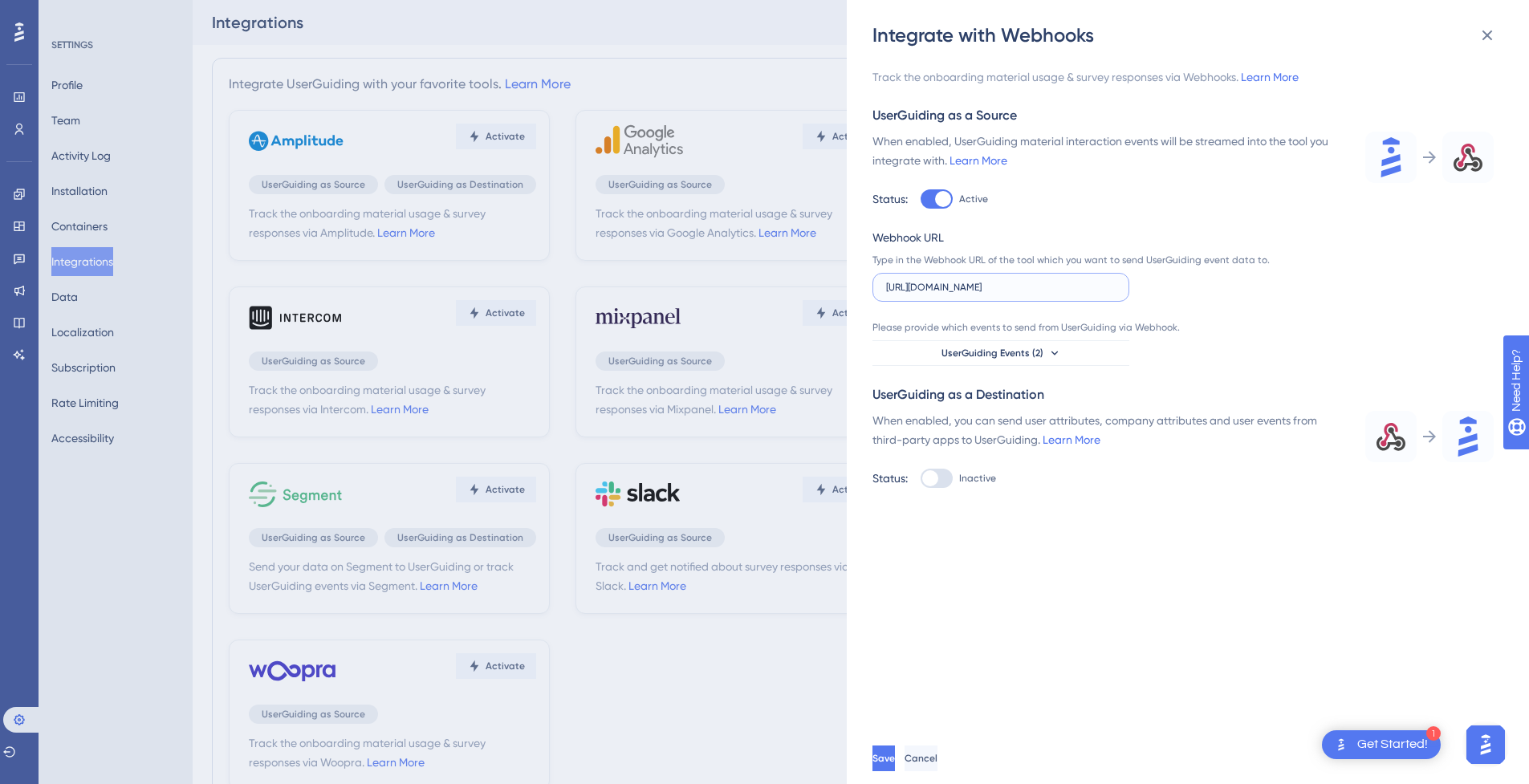
click at [994, 288] on input "[URL][DOMAIN_NAME]" at bounding box center [1000, 288] width 229 height 12
paste input "-test"
type input "[URL][DOMAIN_NAME]"
click at [898, 761] on button "Save" at bounding box center [885, 758] width 25 height 25
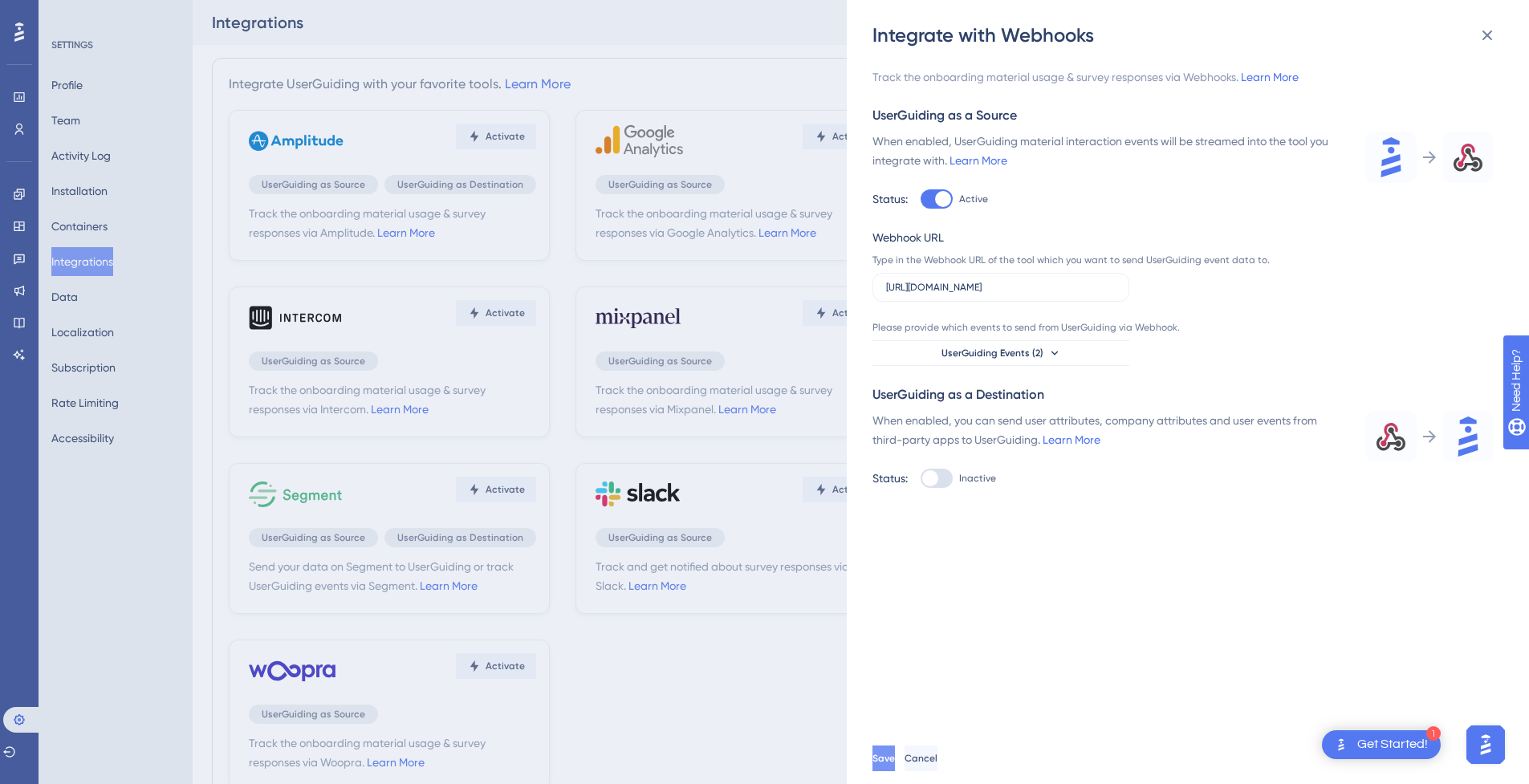
scroll to position [0, 0]
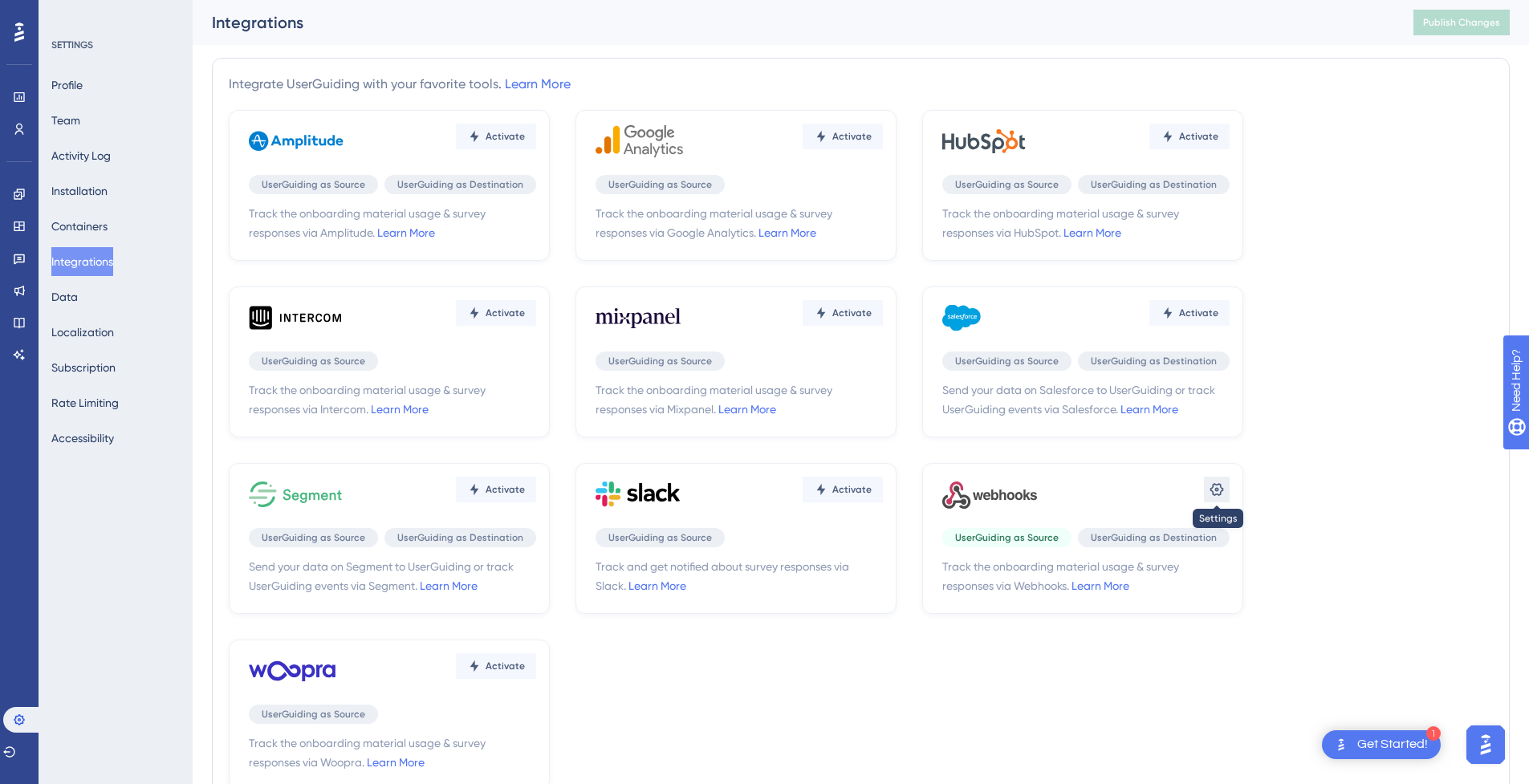
click at [1222, 490] on icon at bounding box center [1216, 489] width 17 height 17
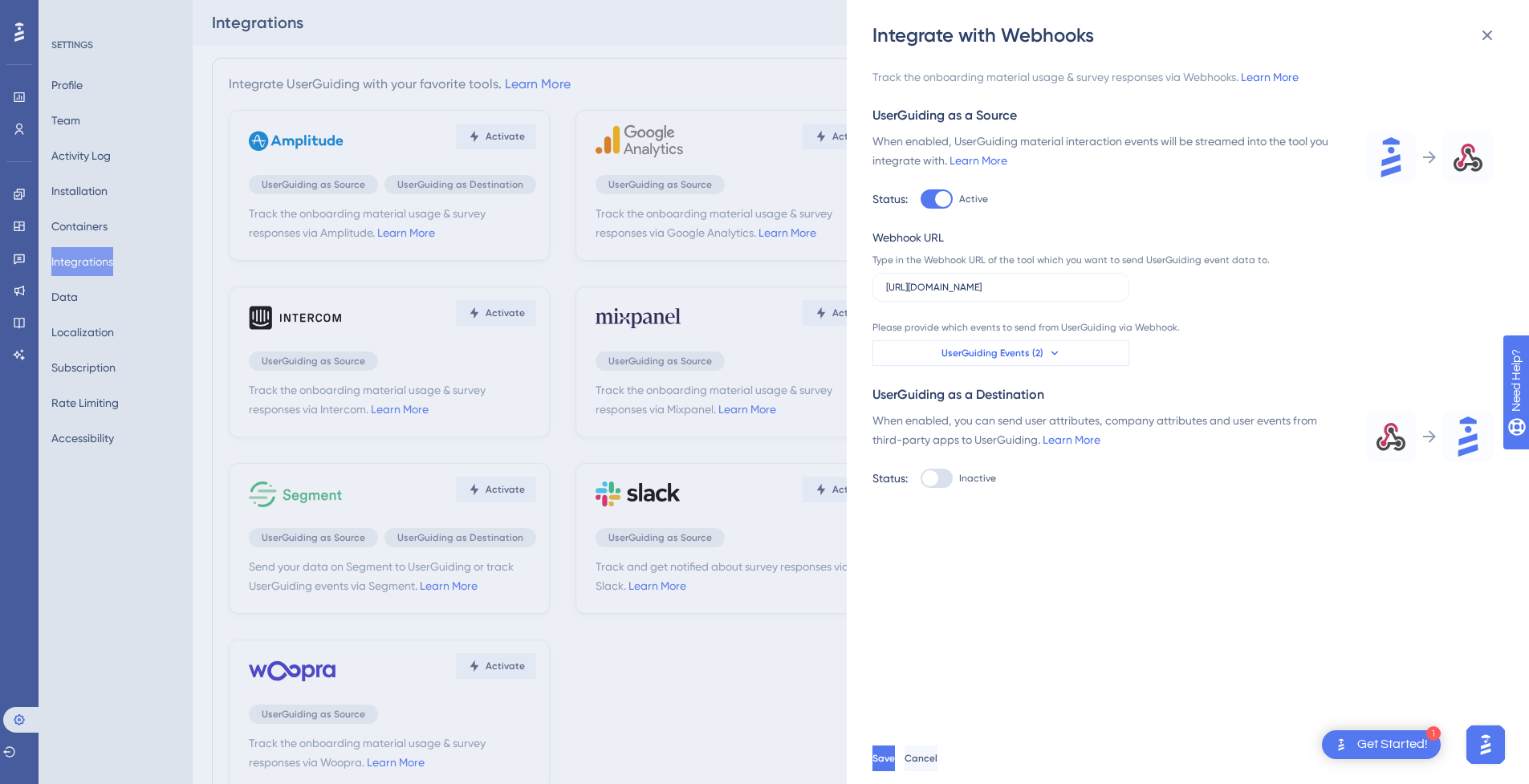
click at [1039, 347] on span "UserGuiding Events (2)" at bounding box center [991, 353] width 102 height 13
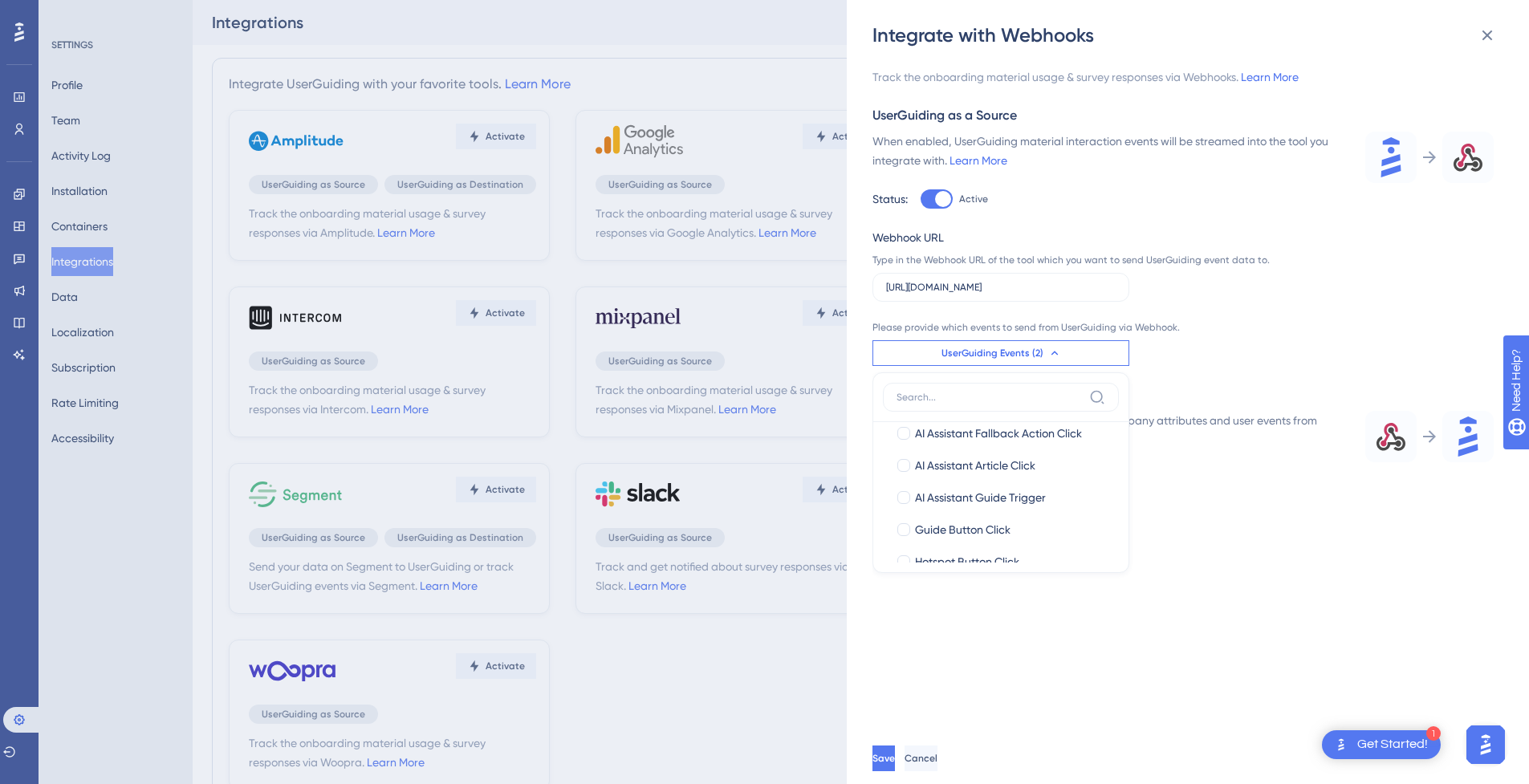
scroll to position [617, 0]
click at [1164, 540] on div "Track the onboarding material usage & survey responses via Webhooks. Learn More…" at bounding box center [1195, 391] width 646 height 684
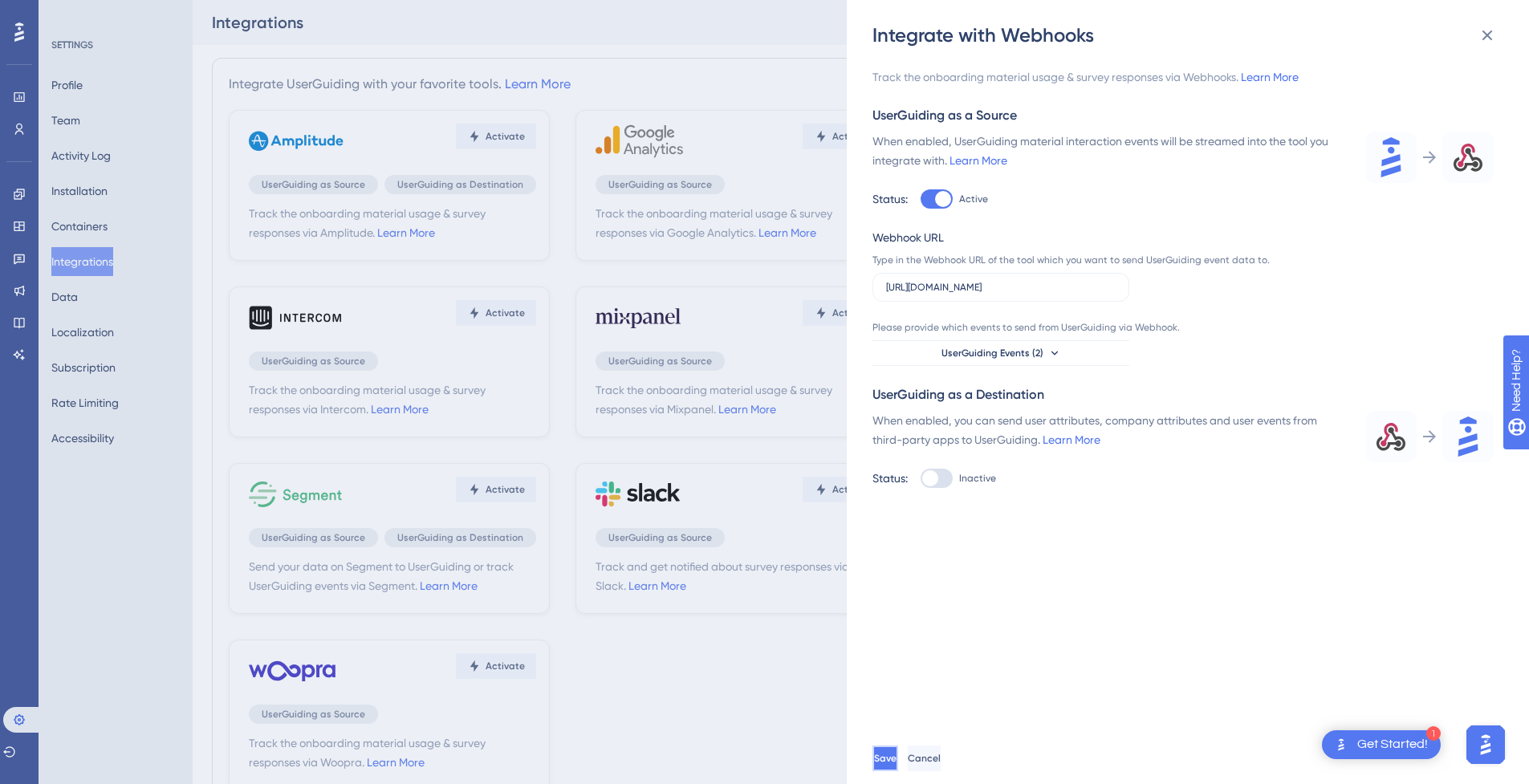
click at [898, 768] on button "Save" at bounding box center [885, 758] width 25 height 25
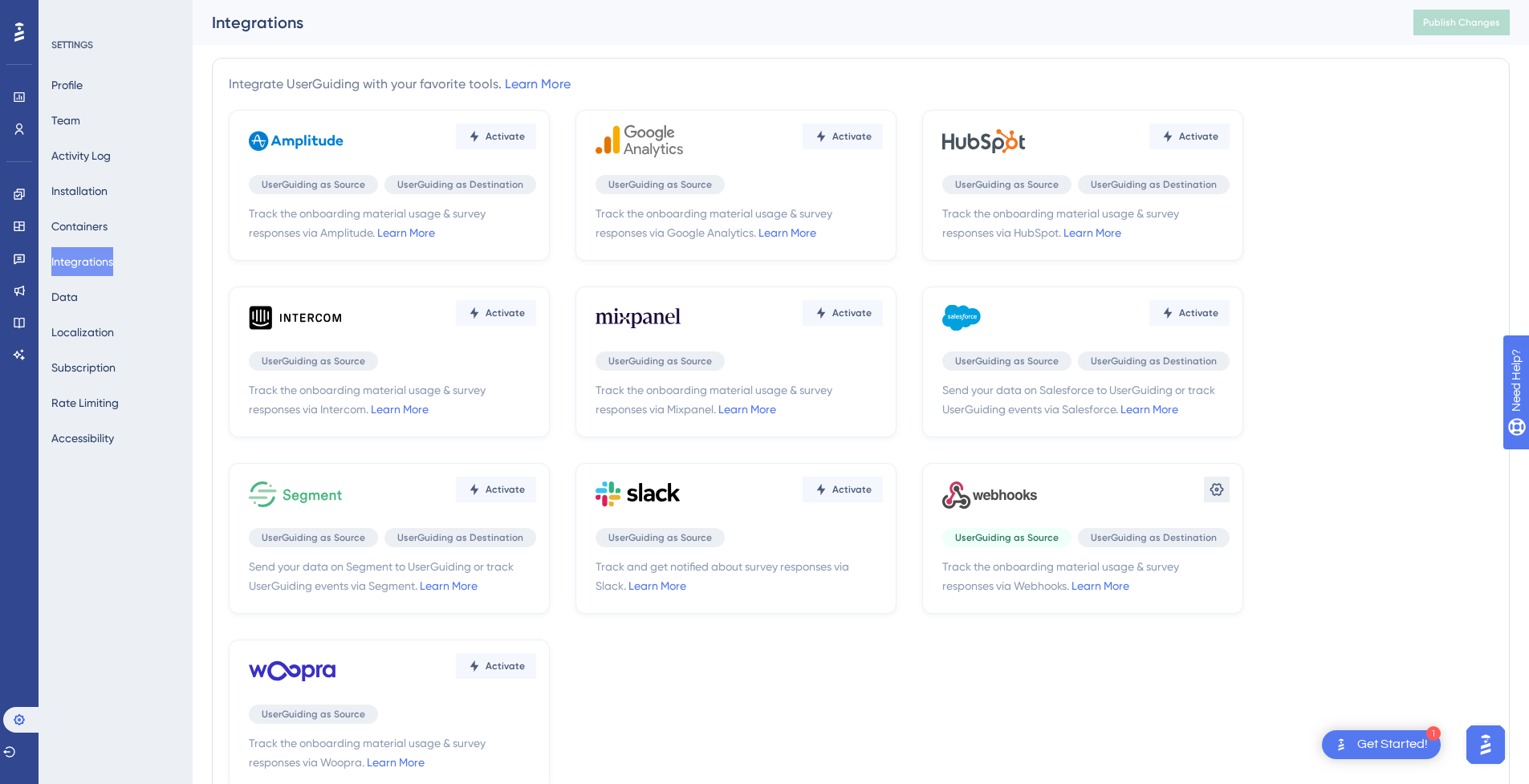
click at [1217, 490] on icon at bounding box center [1217, 489] width 14 height 13
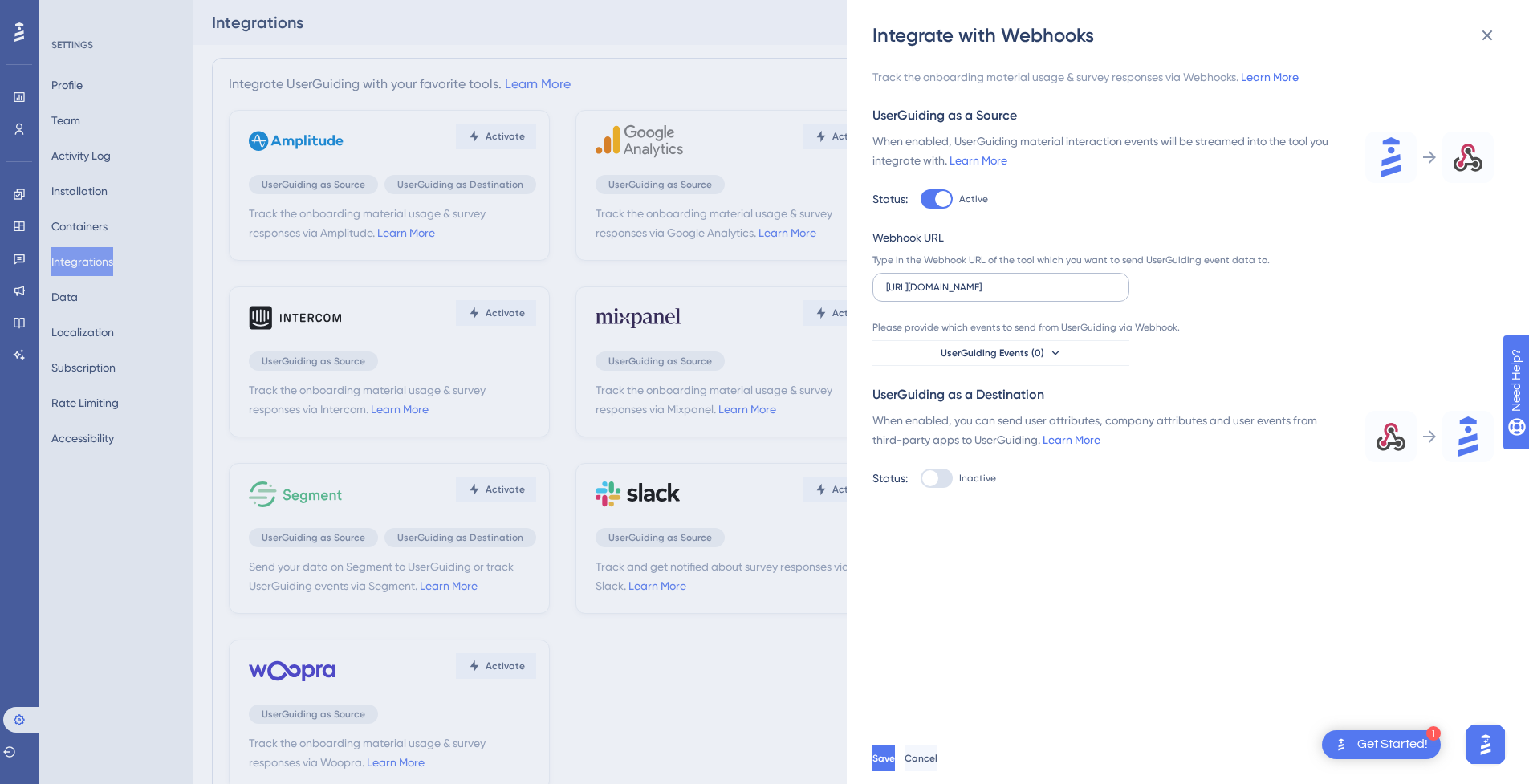
click at [1082, 296] on label "[URL][DOMAIN_NAME]" at bounding box center [1000, 288] width 257 height 29
click at [1082, 292] on input "[URL][DOMAIN_NAME]" at bounding box center [1000, 288] width 229 height 12
click at [898, 770] on button "Save" at bounding box center [885, 758] width 25 height 25
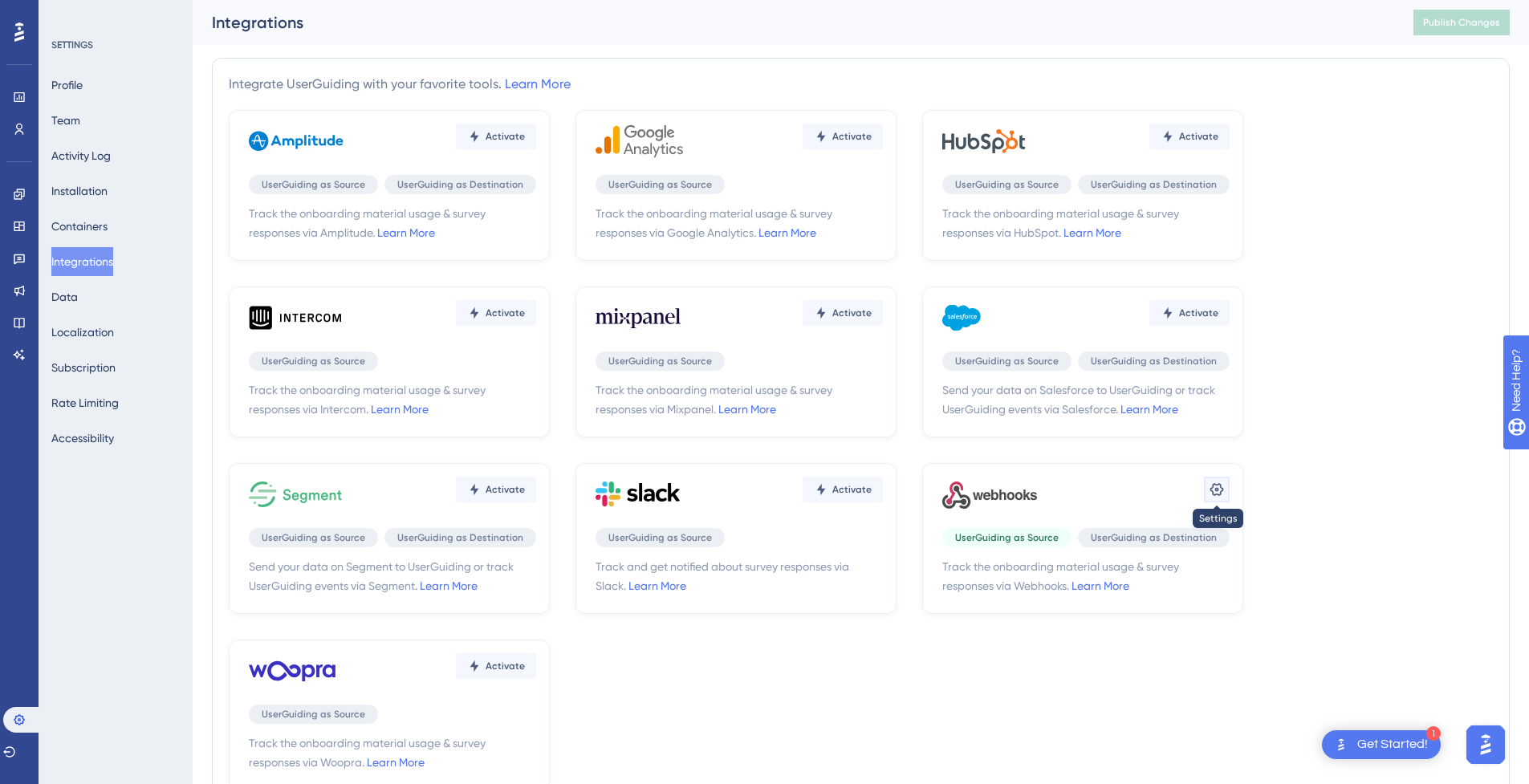
click at [1221, 494] on icon at bounding box center [1216, 489] width 17 height 17
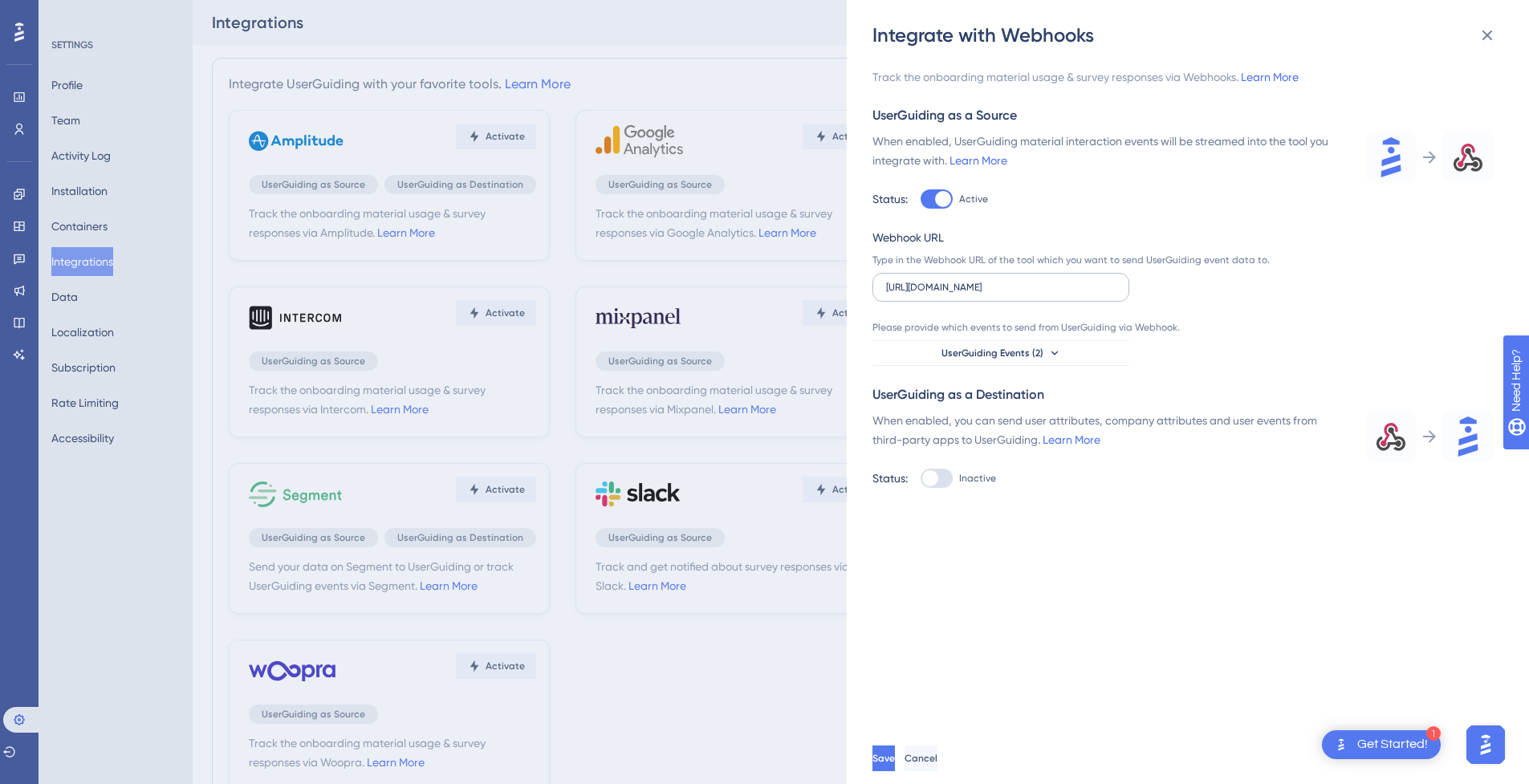
click at [997, 276] on label "[URL][DOMAIN_NAME]" at bounding box center [1000, 288] width 257 height 29
click at [997, 282] on input "[URL][DOMAIN_NAME]" at bounding box center [1000, 288] width 229 height 12
paste input "text"
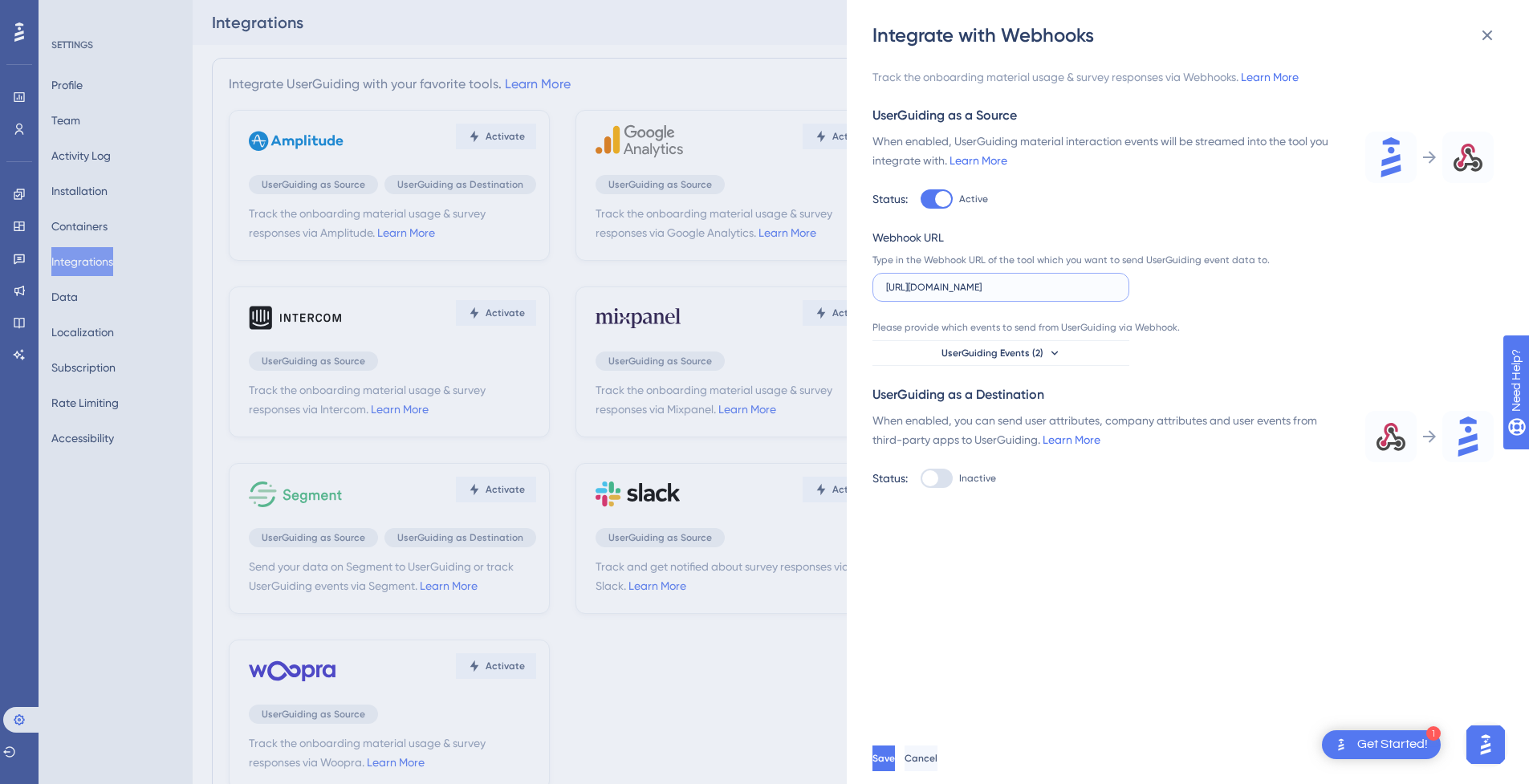
paste input "text"
type input "[URL][DOMAIN_NAME]"
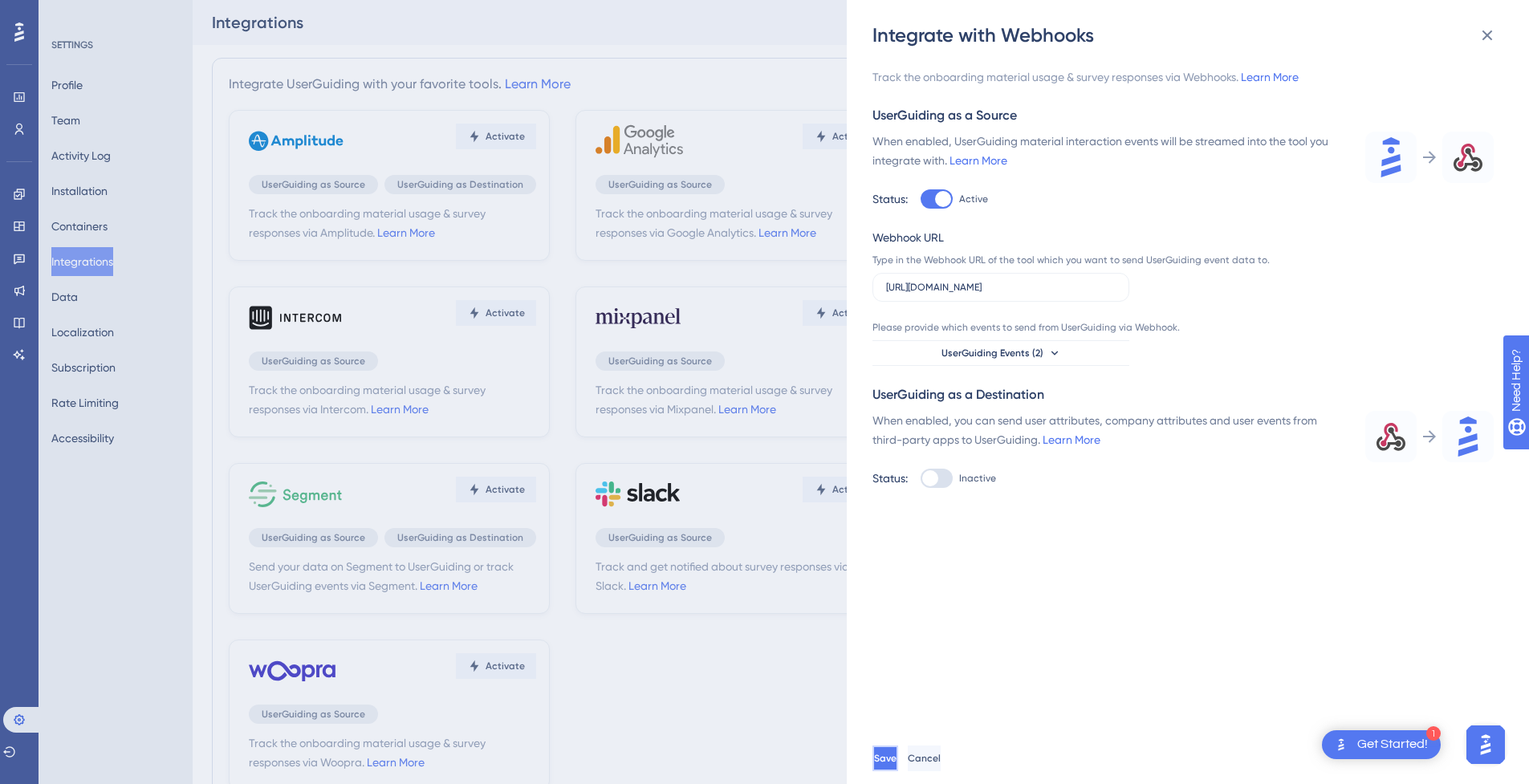
click at [896, 765] on span "Save" at bounding box center [885, 758] width 22 height 13
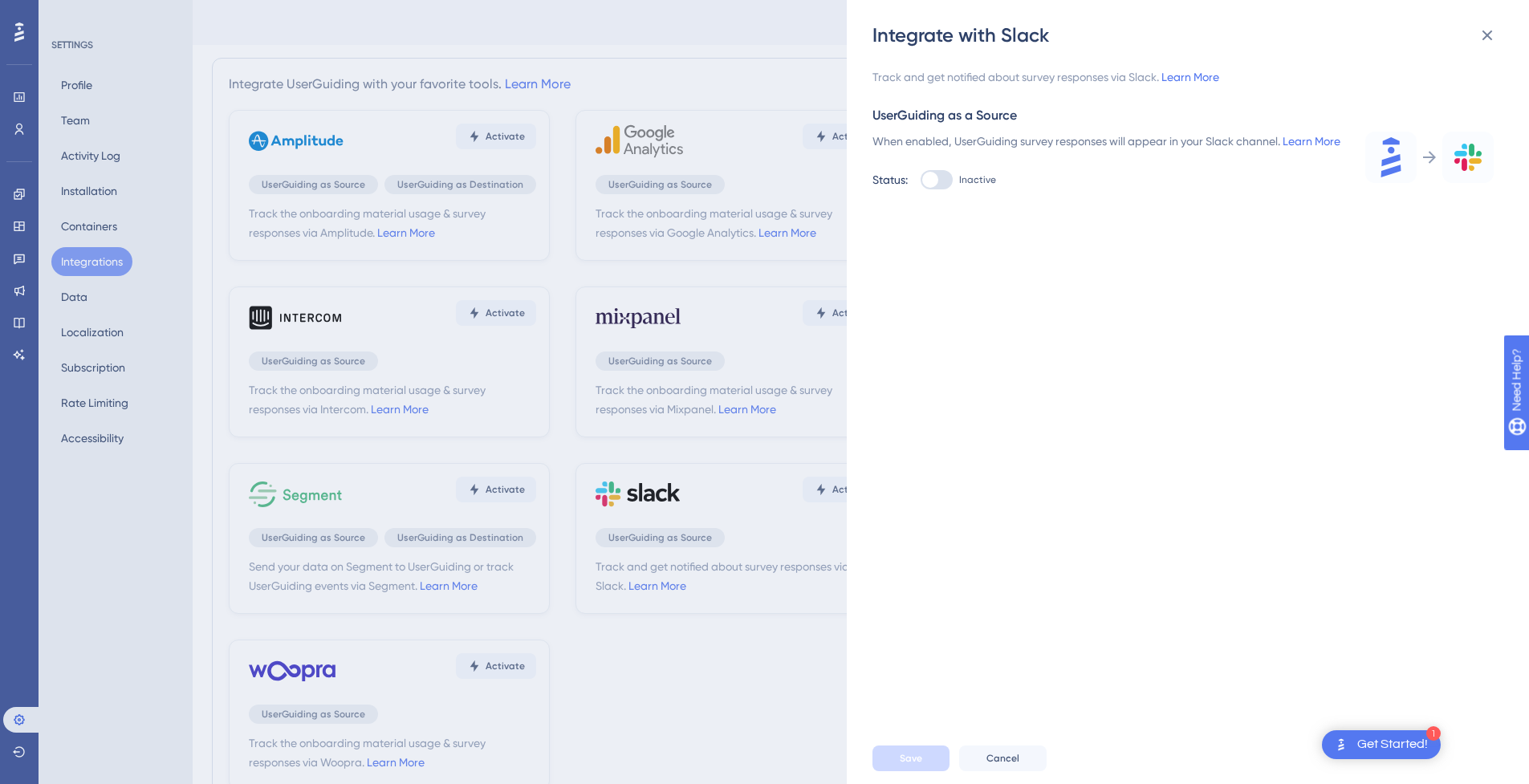
click at [793, 240] on div "Integrate with Slack Track and get notified about survey responses via Slack. L…" at bounding box center [764, 392] width 1529 height 784
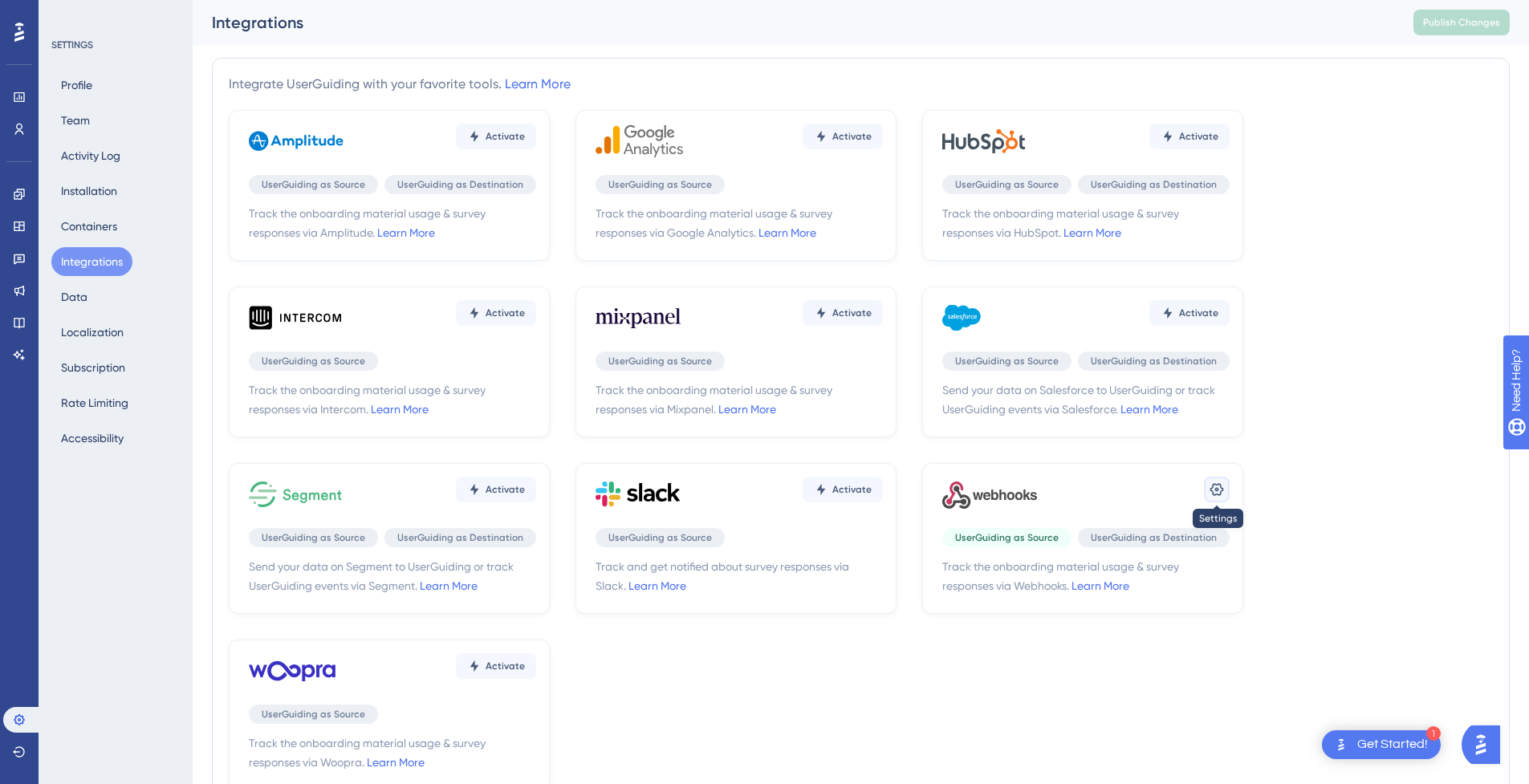
click at [1210, 490] on icon at bounding box center [1217, 489] width 14 height 13
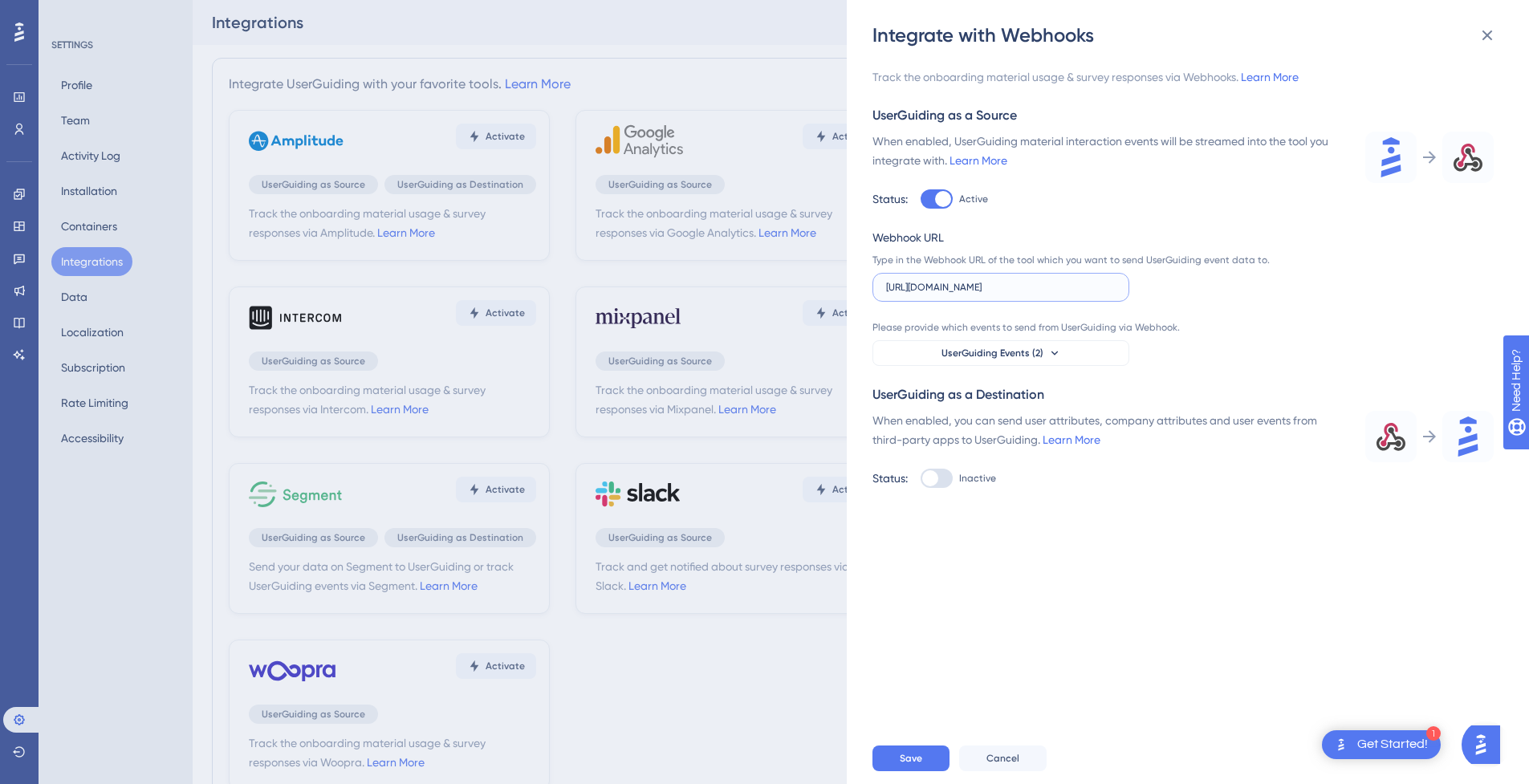
click at [1094, 288] on input "[URL][DOMAIN_NAME]" at bounding box center [1000, 288] width 229 height 12
